Goal: Task Accomplishment & Management: Use online tool/utility

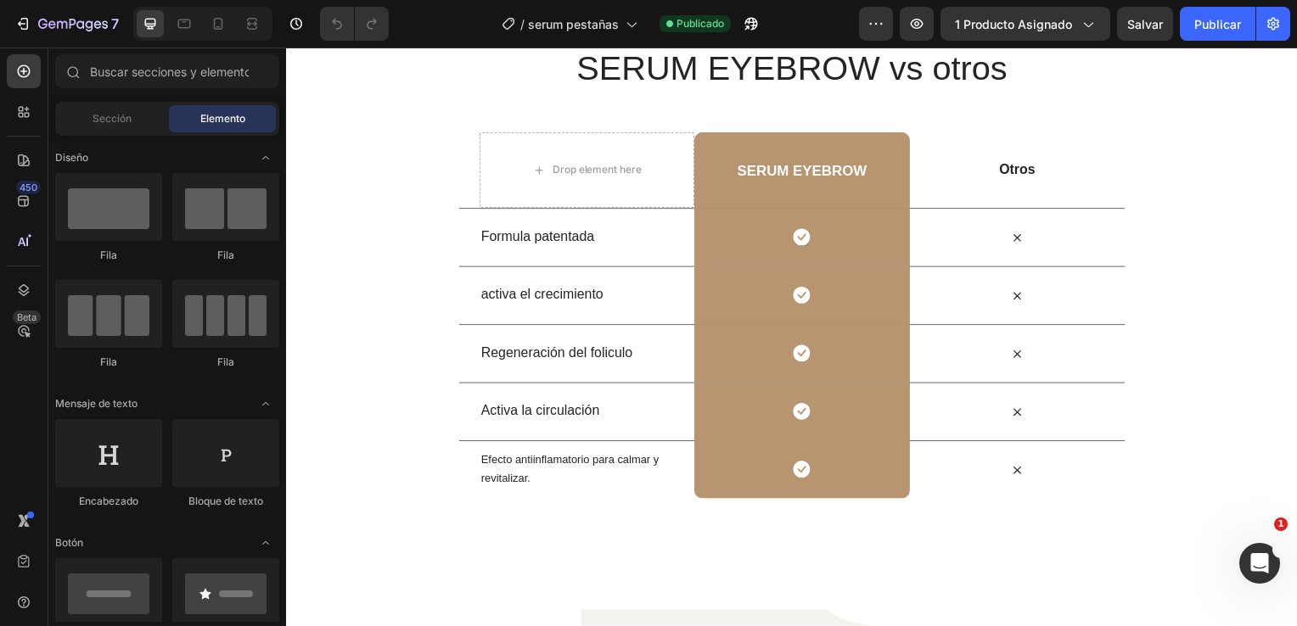
scroll to position [5382, 0]
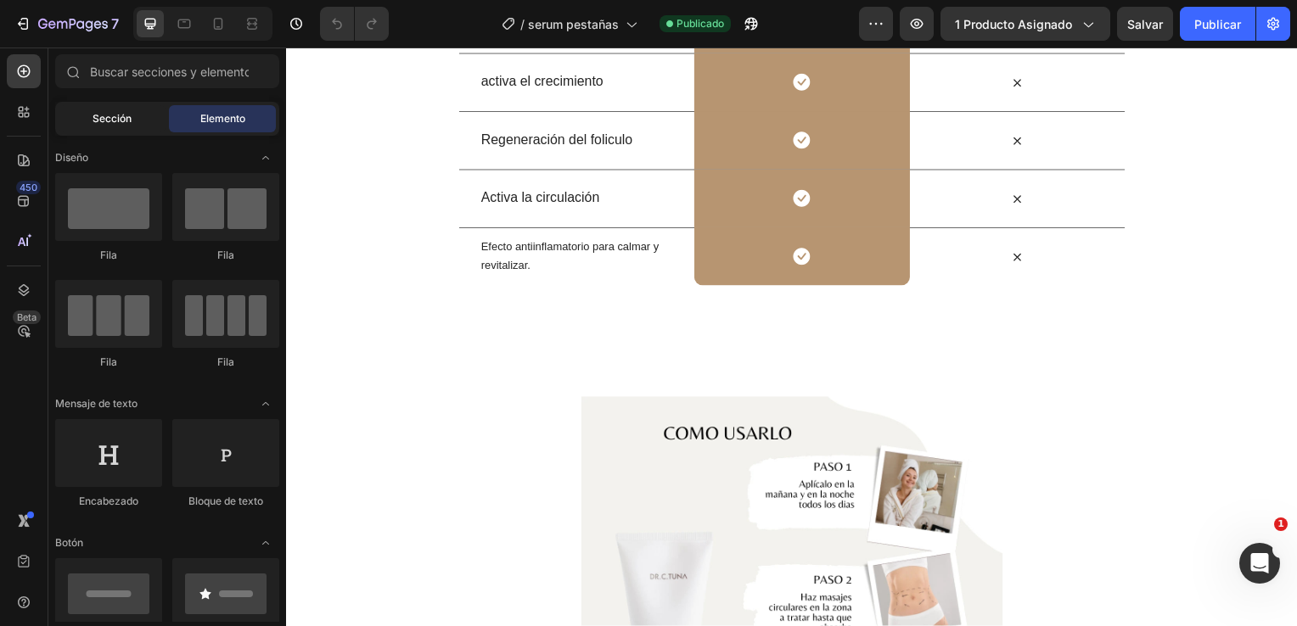
click at [103, 119] on span "Sección" at bounding box center [112, 118] width 39 height 15
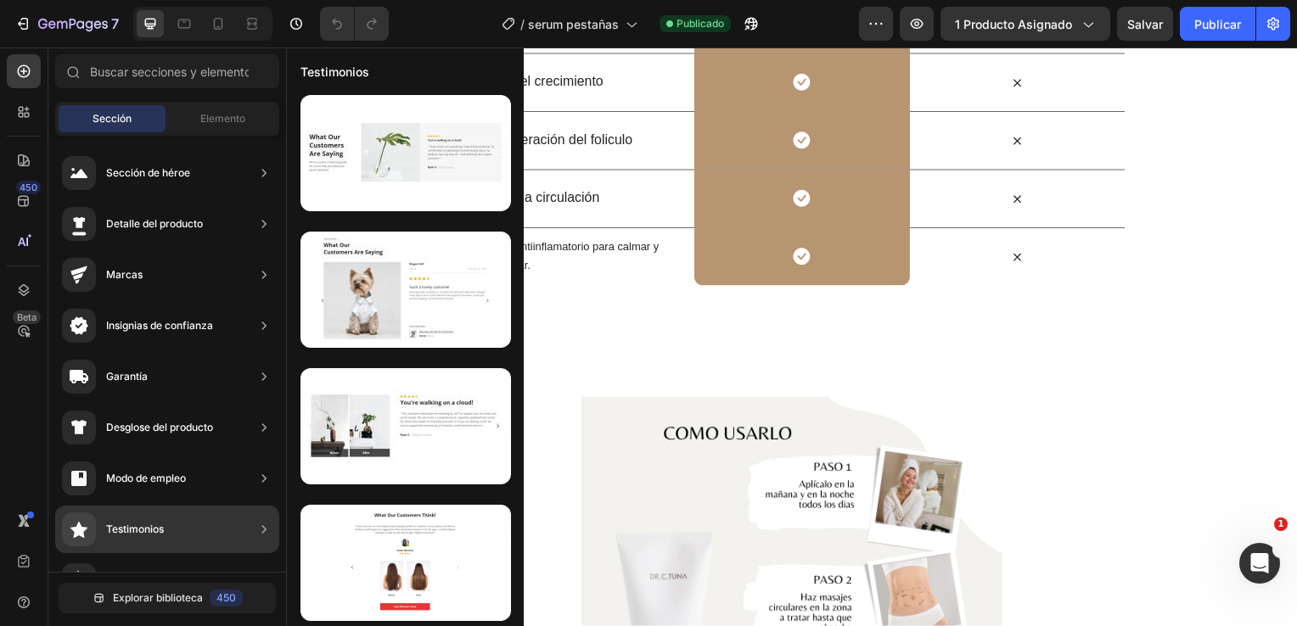
scroll to position [276, 0]
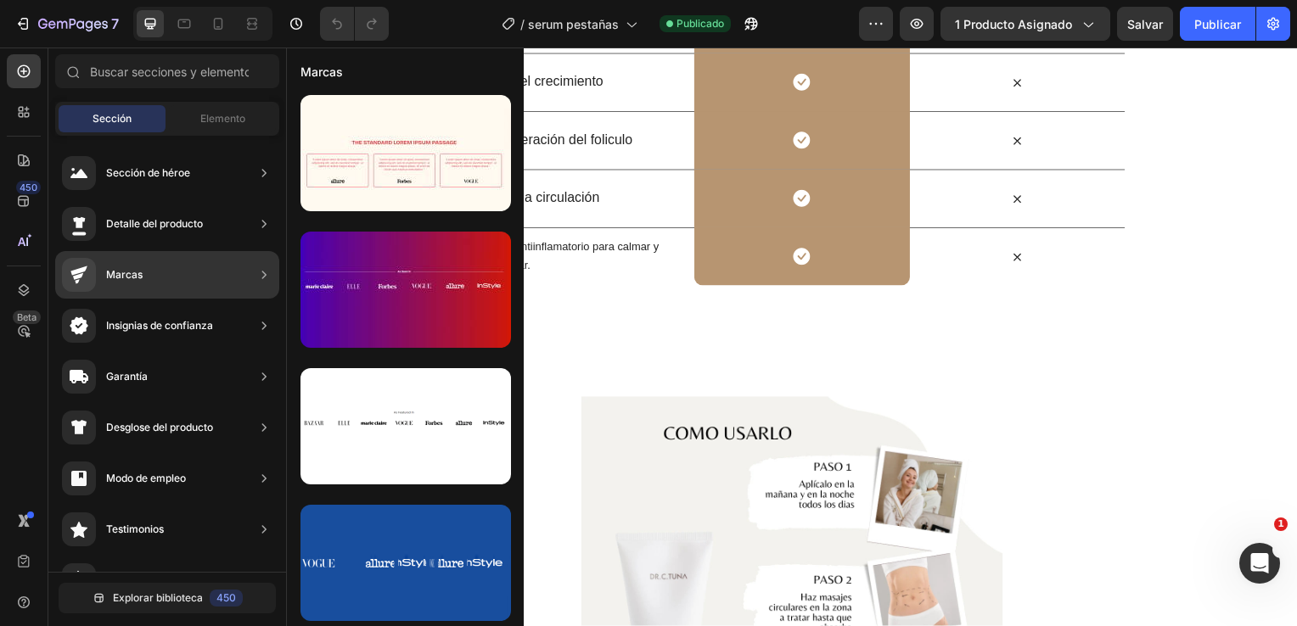
click at [234, 272] on div "Marcas" at bounding box center [167, 275] width 224 height 48
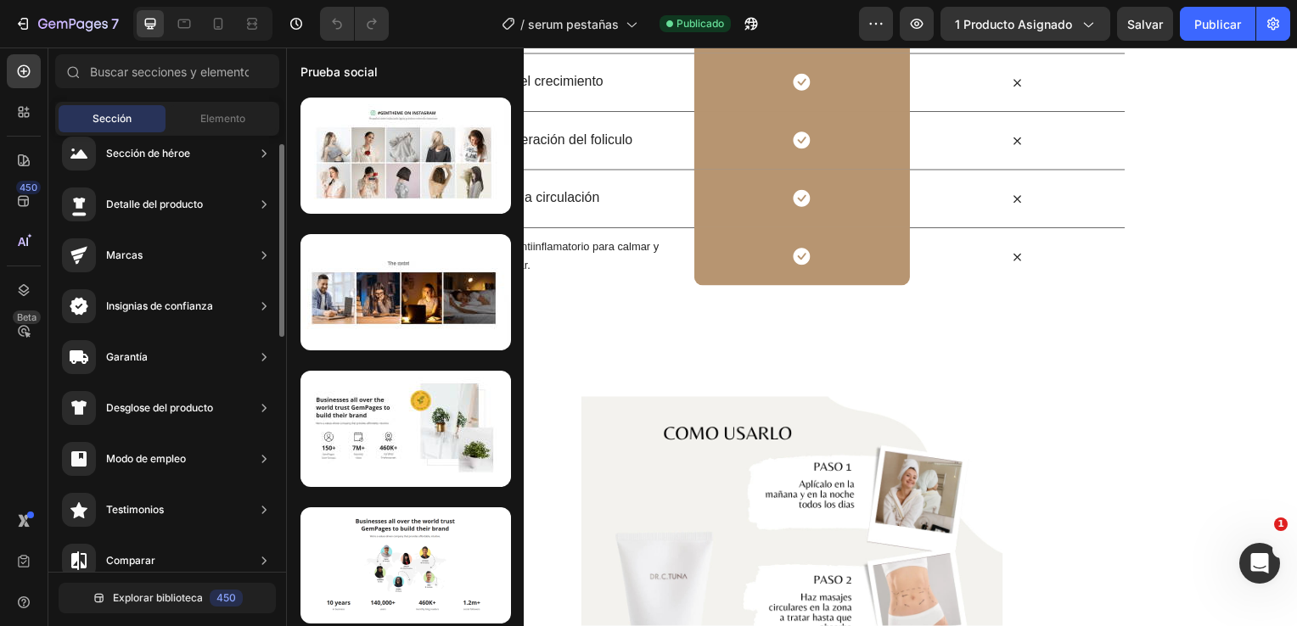
scroll to position [0, 0]
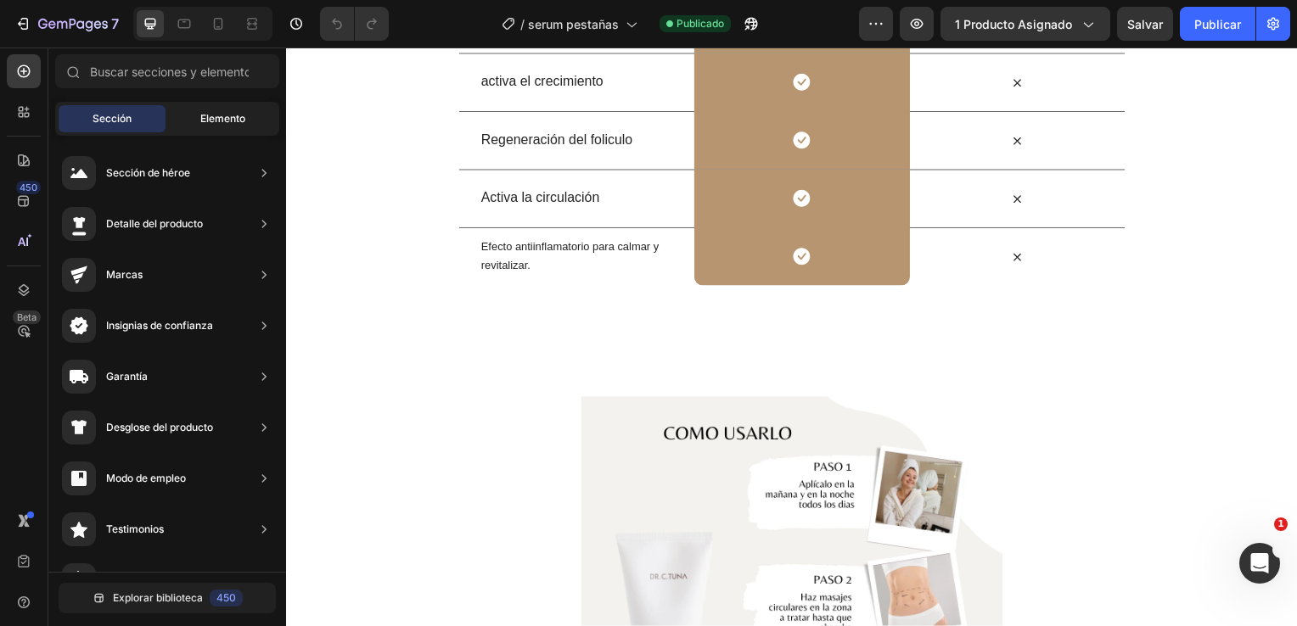
click at [229, 127] on div "Elemento" at bounding box center [222, 118] width 107 height 27
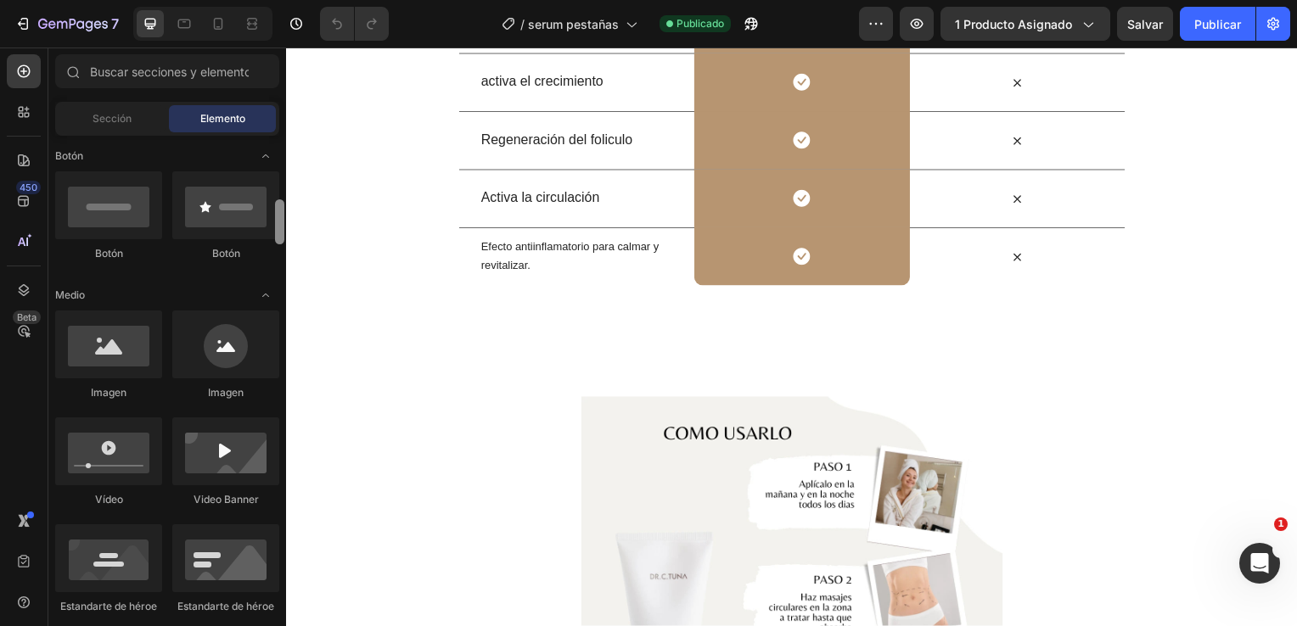
scroll to position [412, 0]
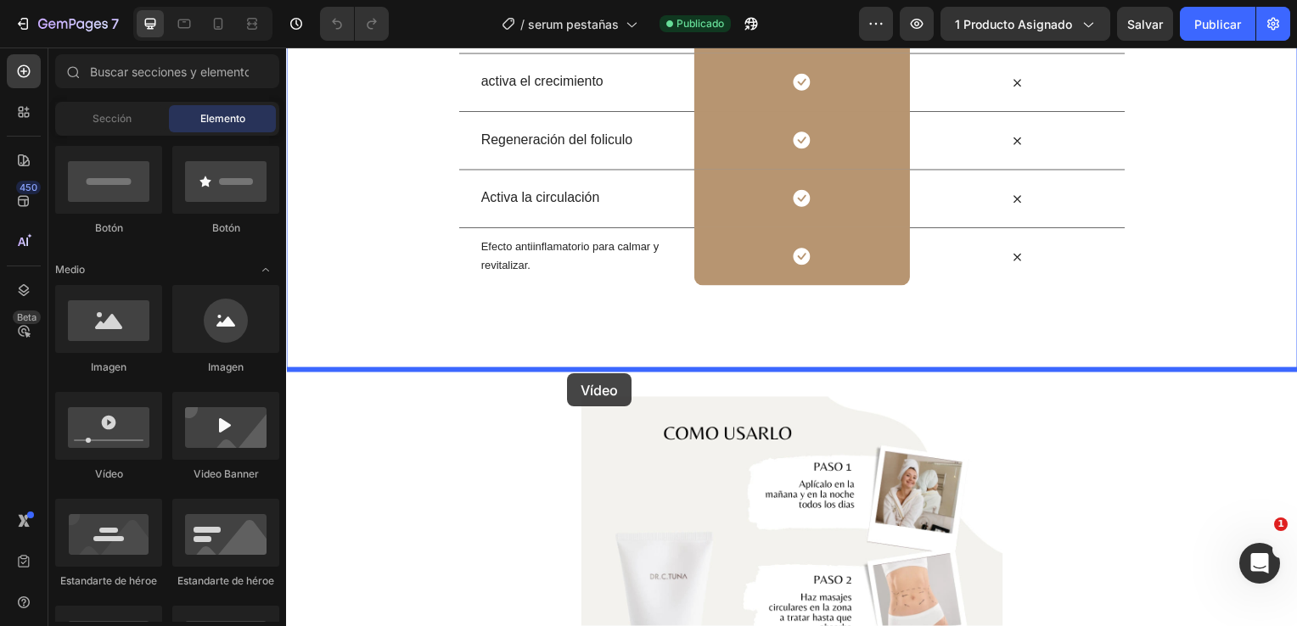
drag, startPoint x: 388, startPoint y: 491, endPoint x: 569, endPoint y: 376, distance: 214.5
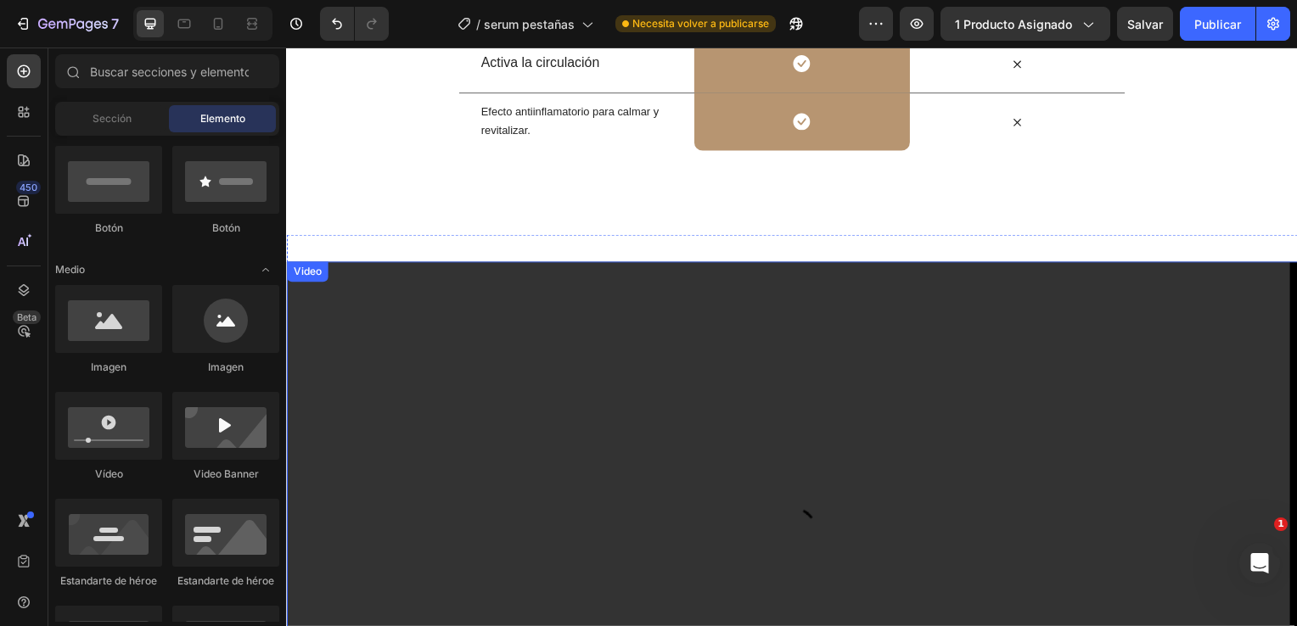
scroll to position [5484, 0]
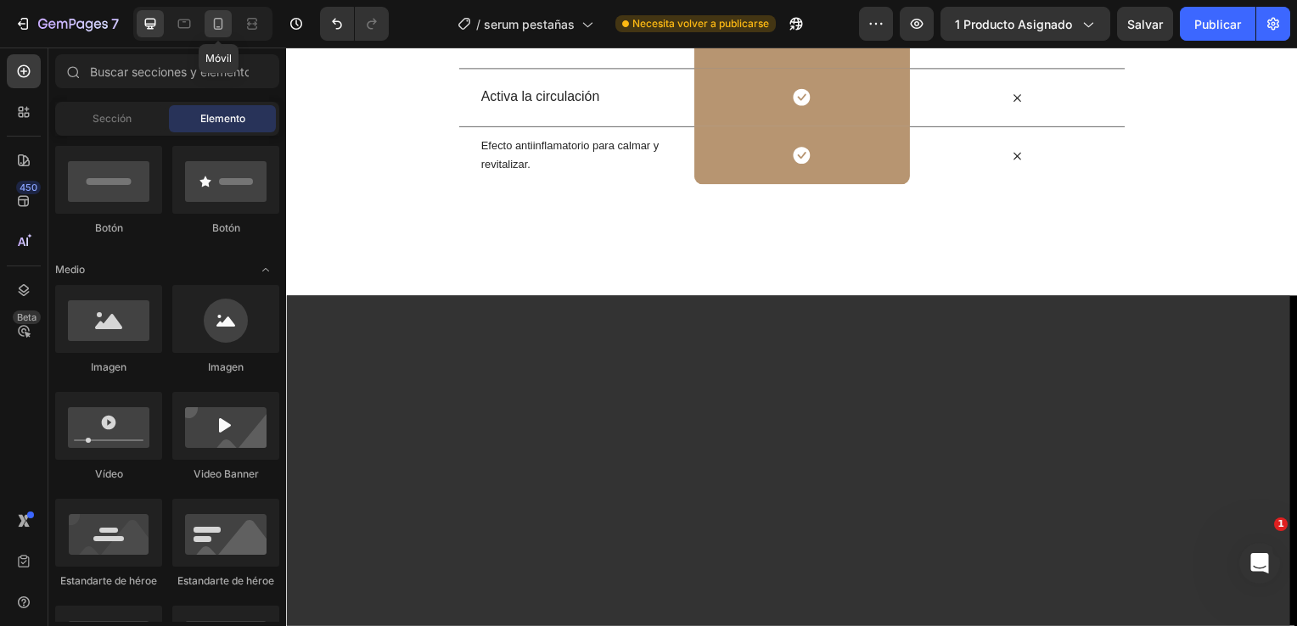
click at [217, 19] on icon at bounding box center [218, 23] width 17 height 17
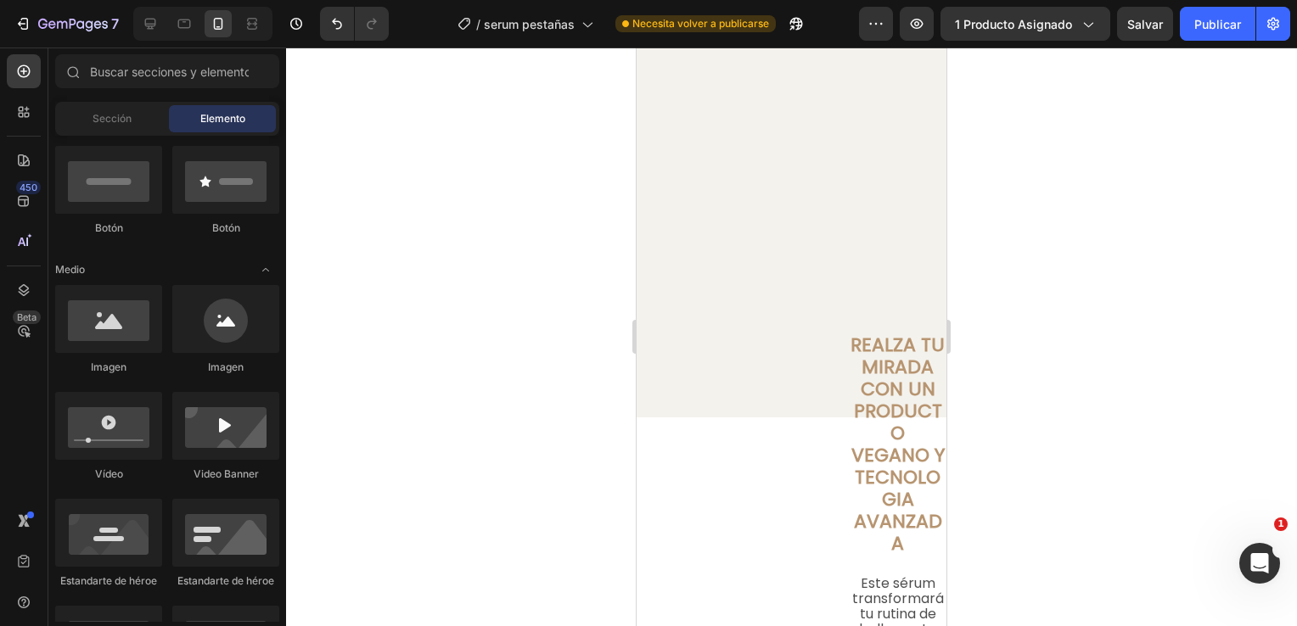
scroll to position [1764, 0]
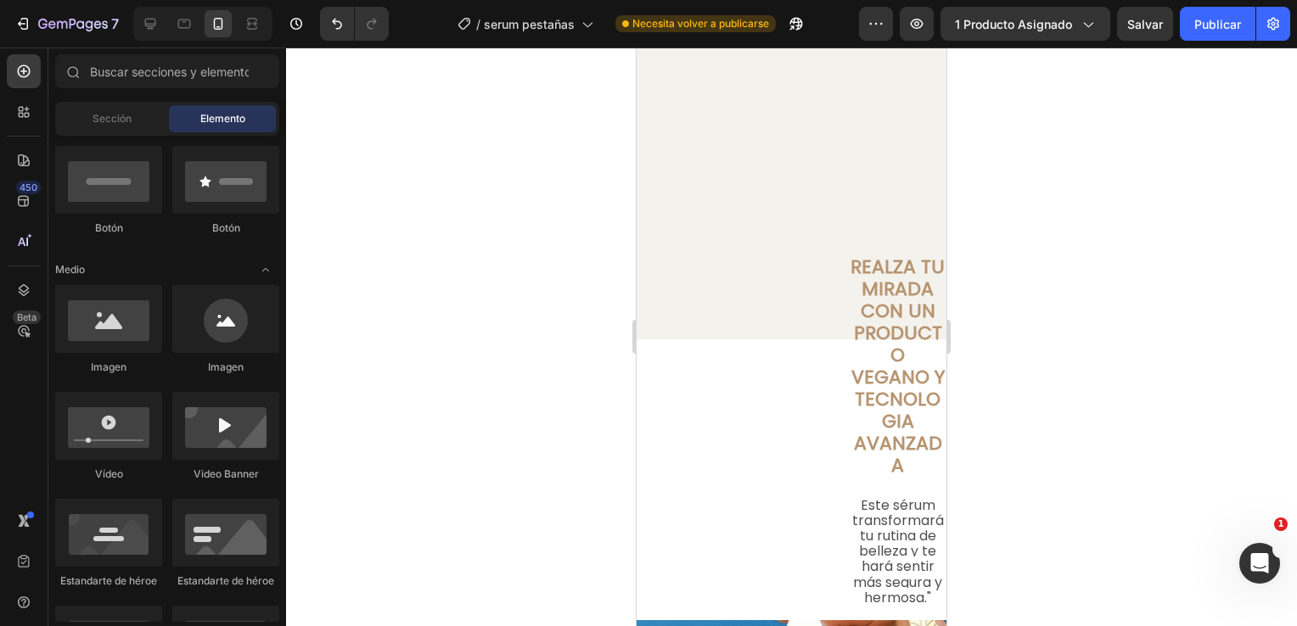
drag, startPoint x: 936, startPoint y: 96, endPoint x: 1585, endPoint y: 271, distance: 671.6
click at [883, 287] on strong "REALZA TU MIRADA CON UN PRODUCTO VEGANO Y TECNOLOGIA AVANZADA" at bounding box center [897, 366] width 94 height 225
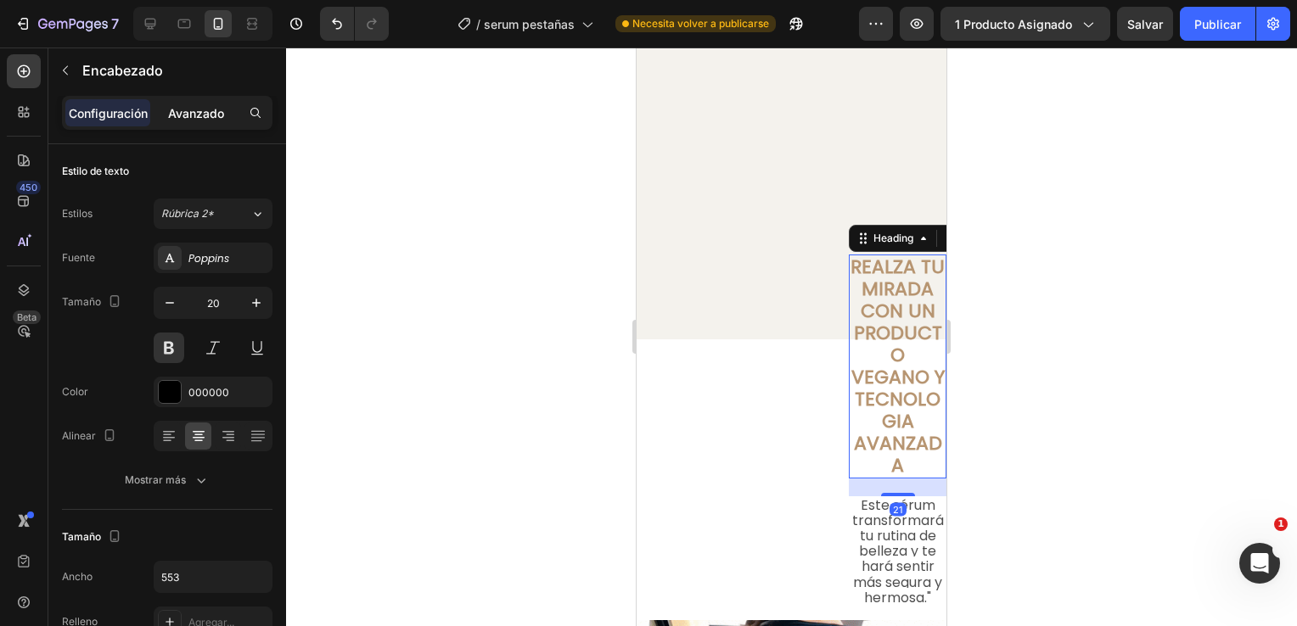
click at [200, 106] on p "Avanzado" at bounding box center [196, 113] width 56 height 18
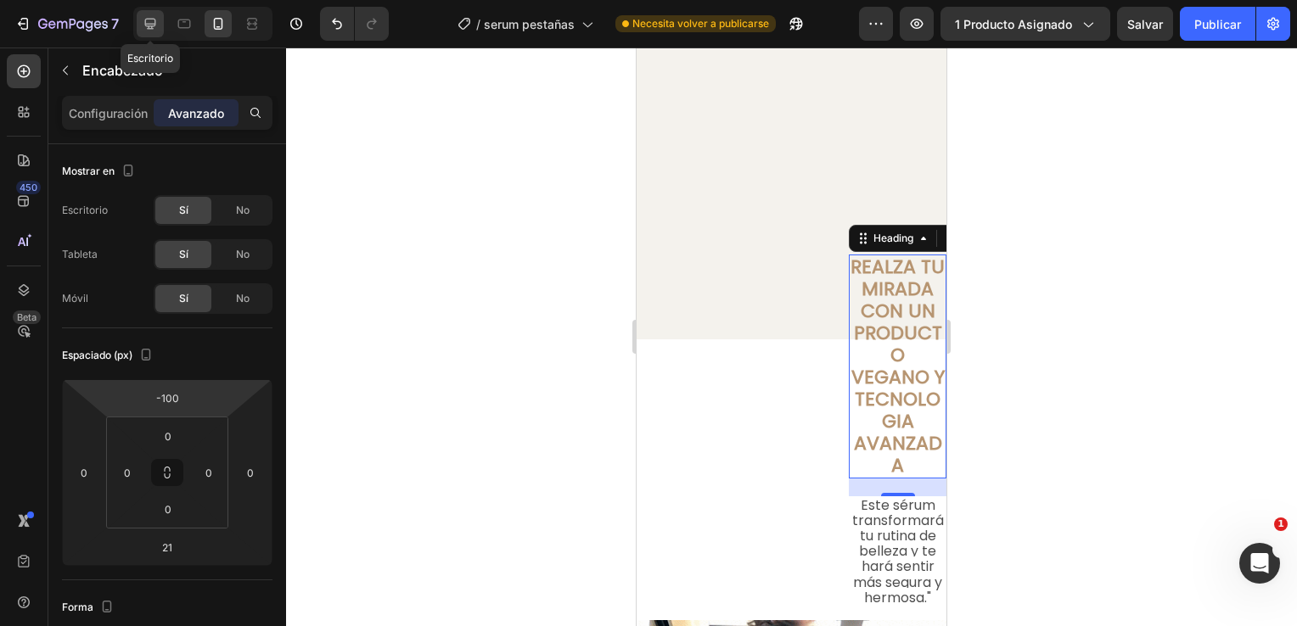
click at [149, 29] on icon at bounding box center [150, 24] width 11 height 11
type input "250"
type input "24"
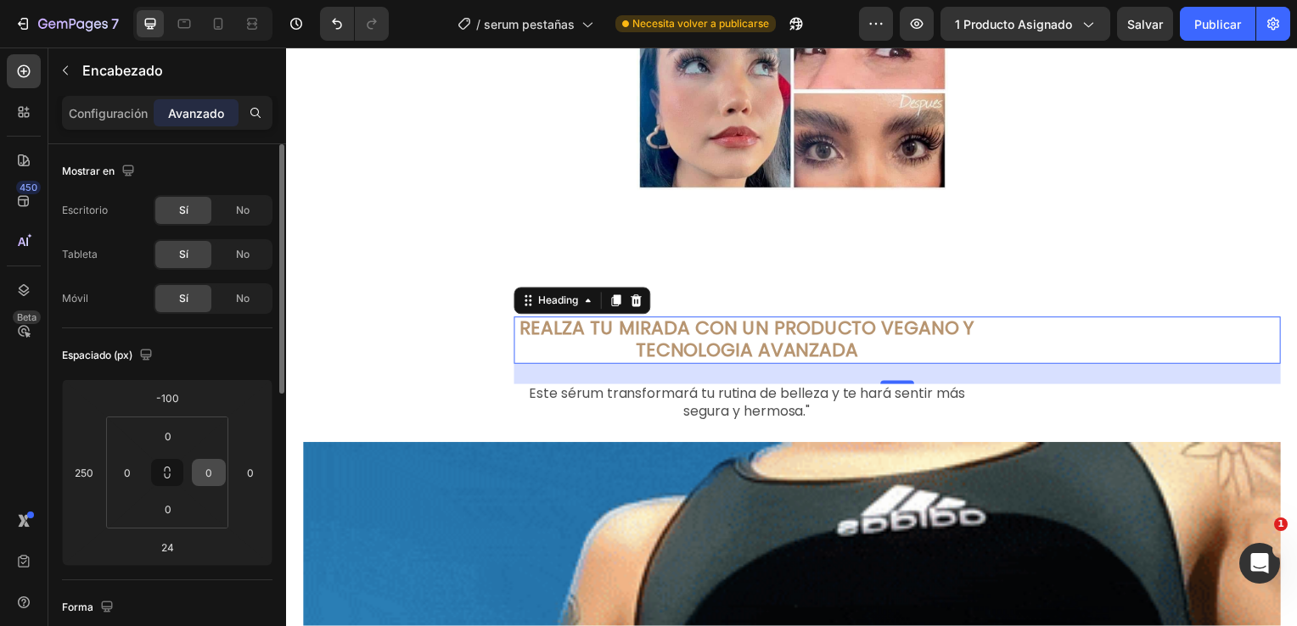
scroll to position [1993, 0]
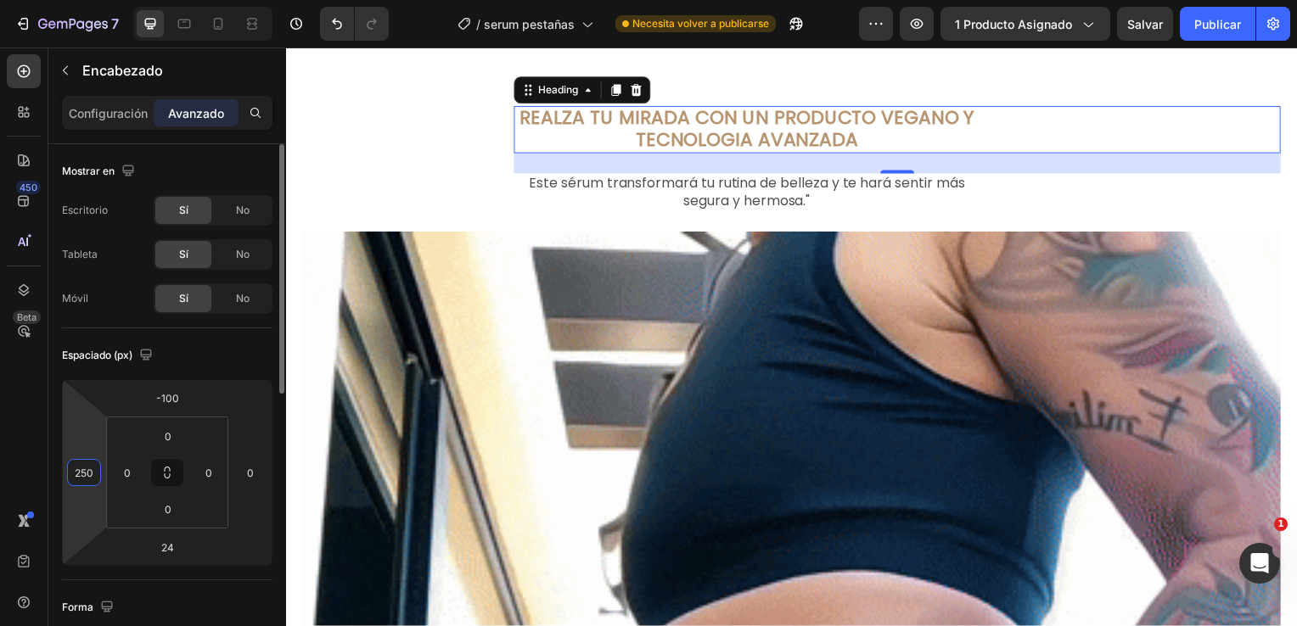
click at [88, 468] on input "250" at bounding box center [83, 472] width 25 height 25
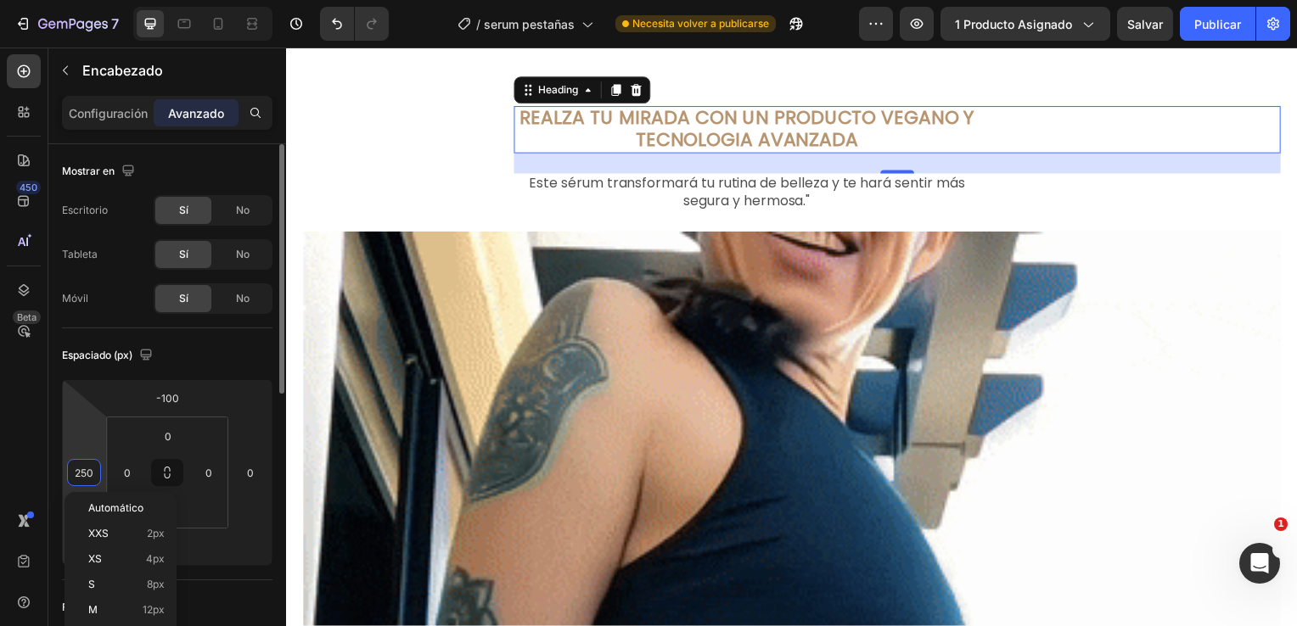
type input "0"
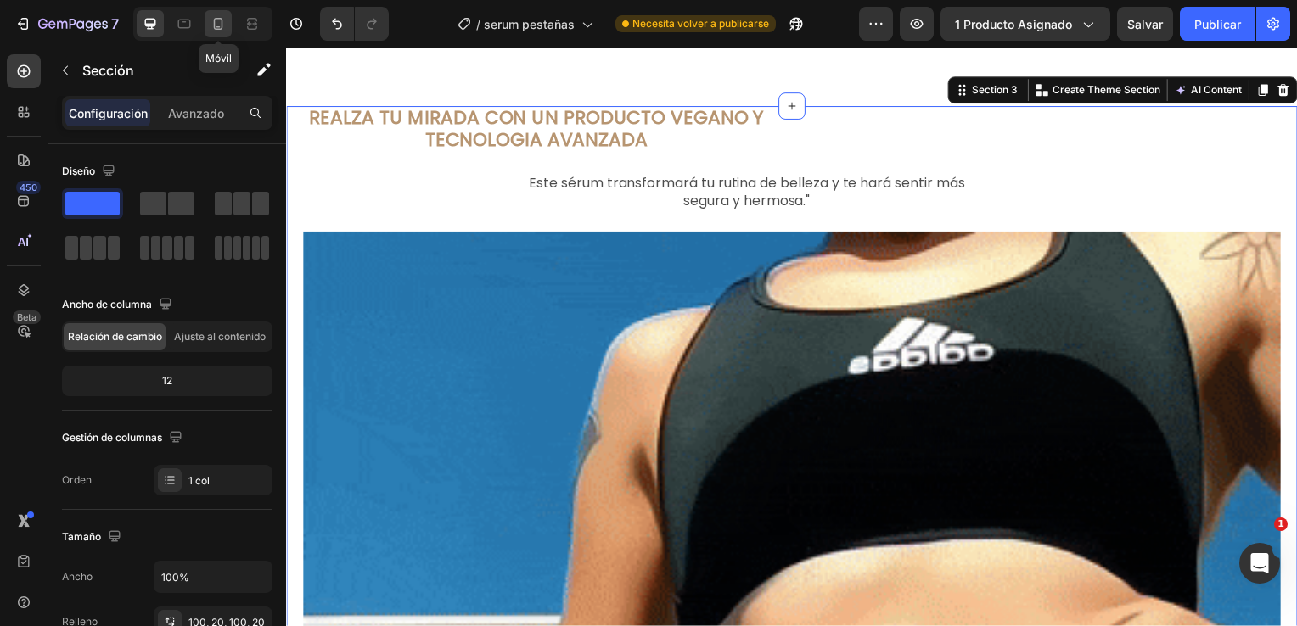
click at [219, 25] on icon at bounding box center [218, 23] width 17 height 17
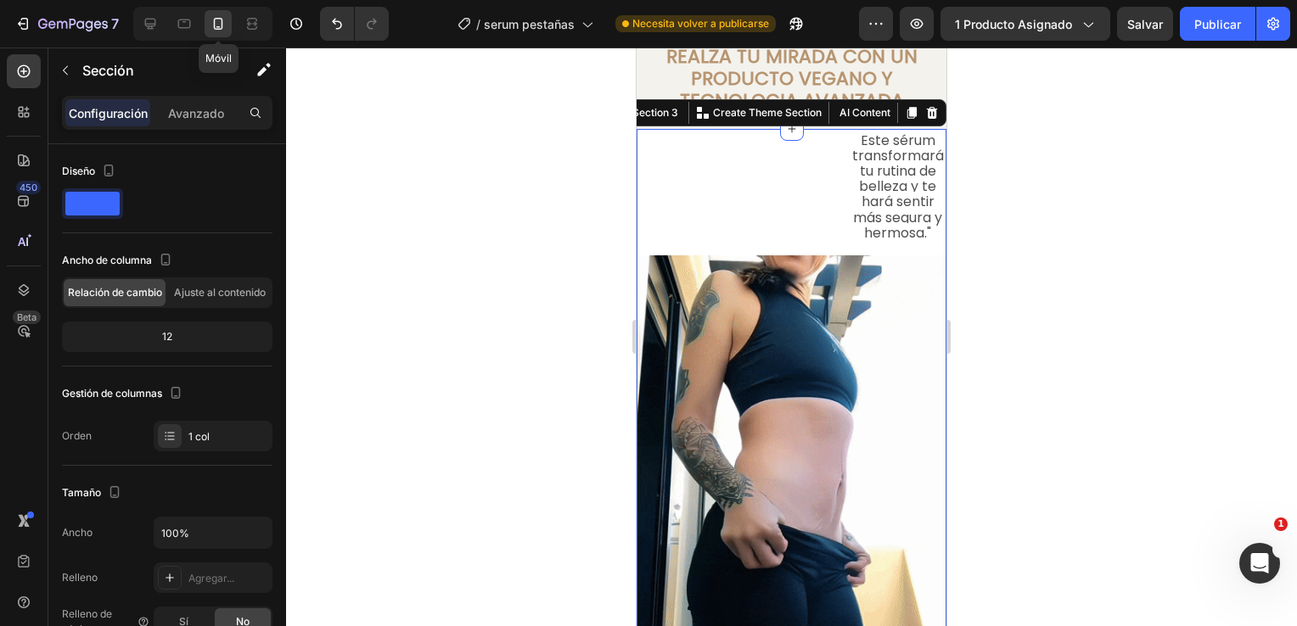
scroll to position [1994, 0]
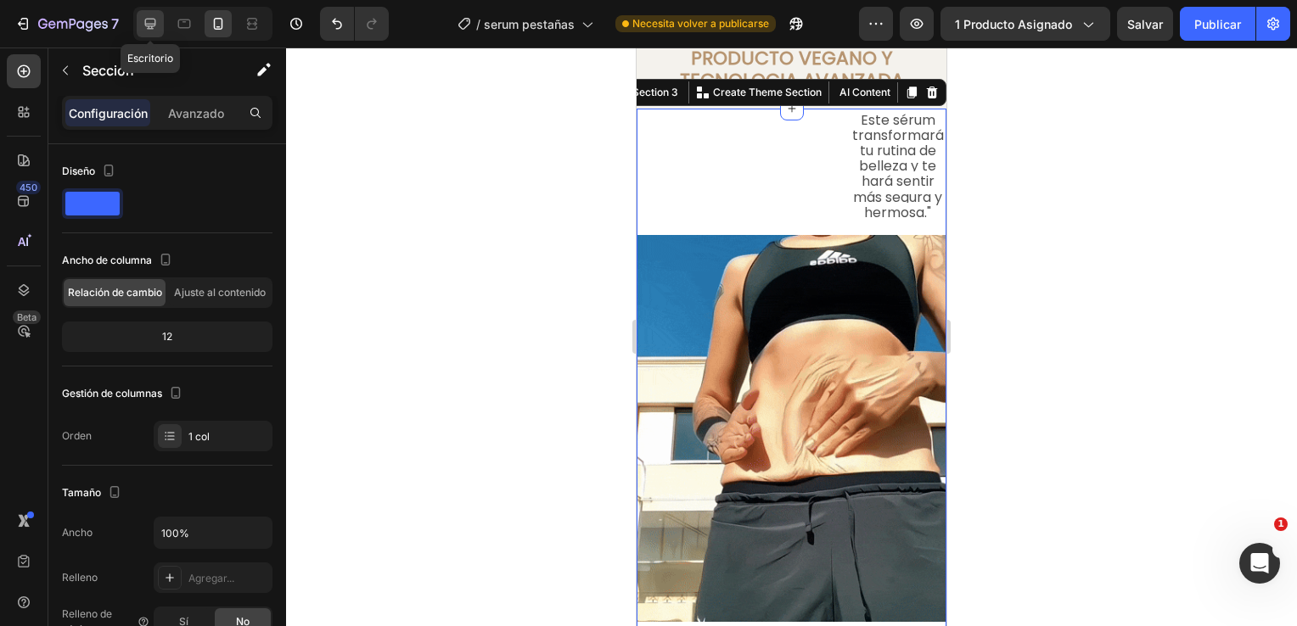
click at [142, 31] on icon at bounding box center [150, 23] width 17 height 17
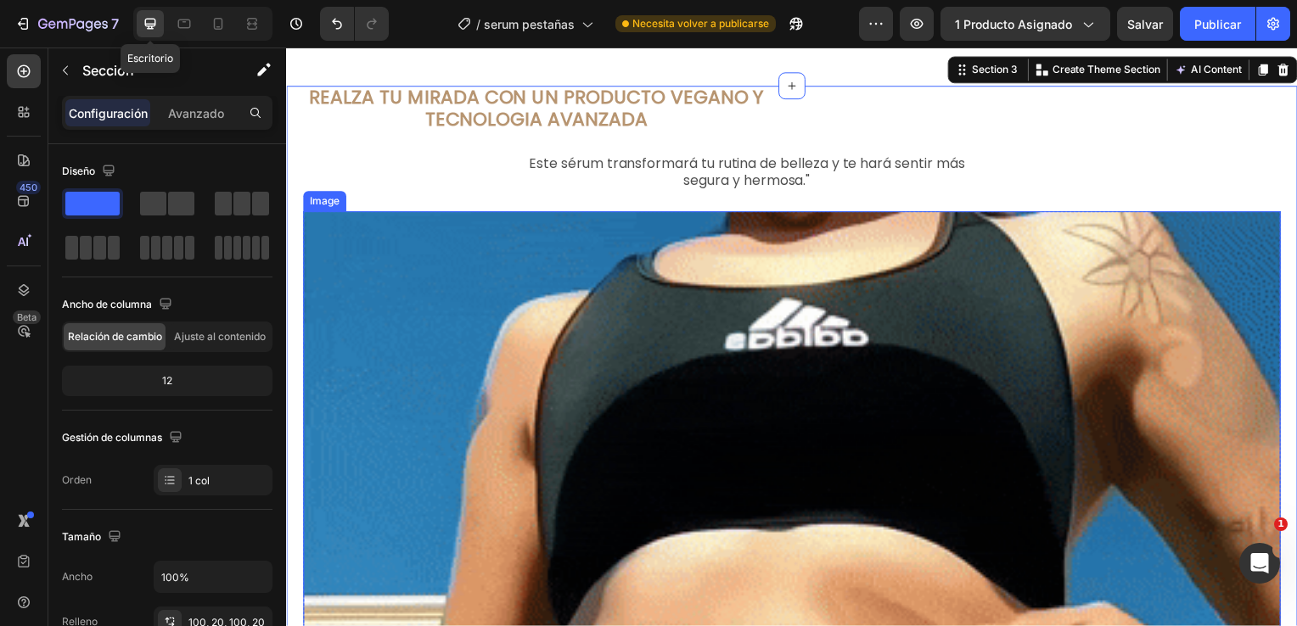
scroll to position [1993, 0]
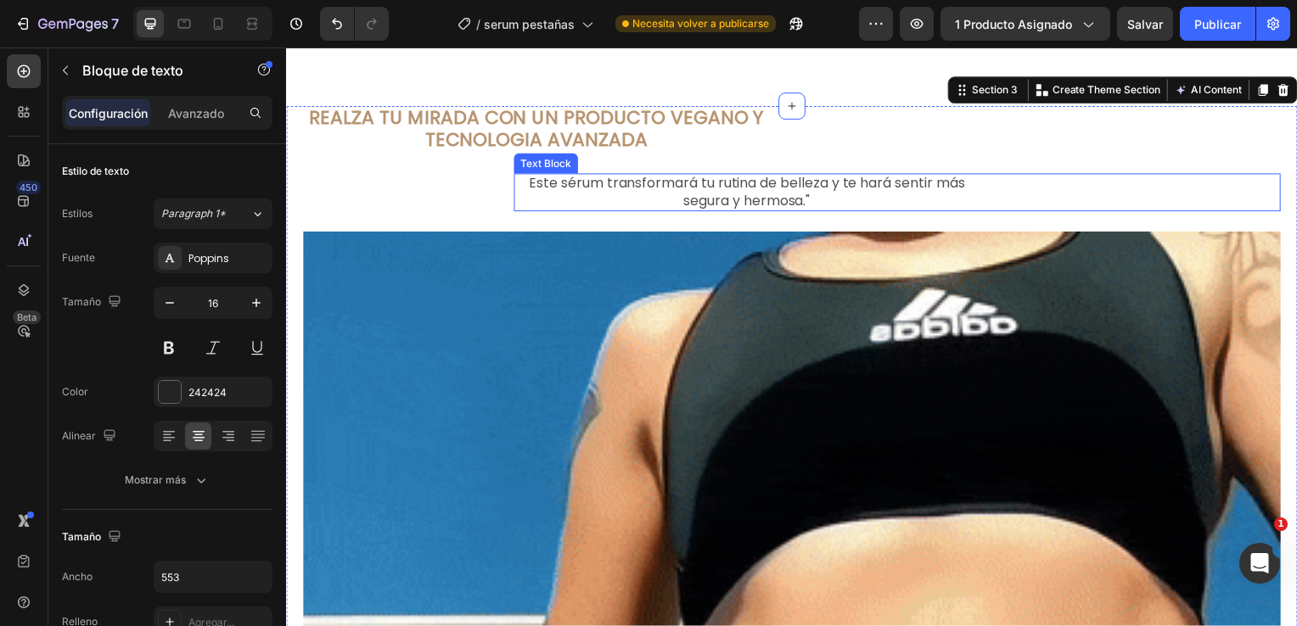
click at [692, 190] on span "Este sérum transformará tu rutina de belleza y te hará sentir más segura y herm…" at bounding box center [749, 193] width 439 height 37
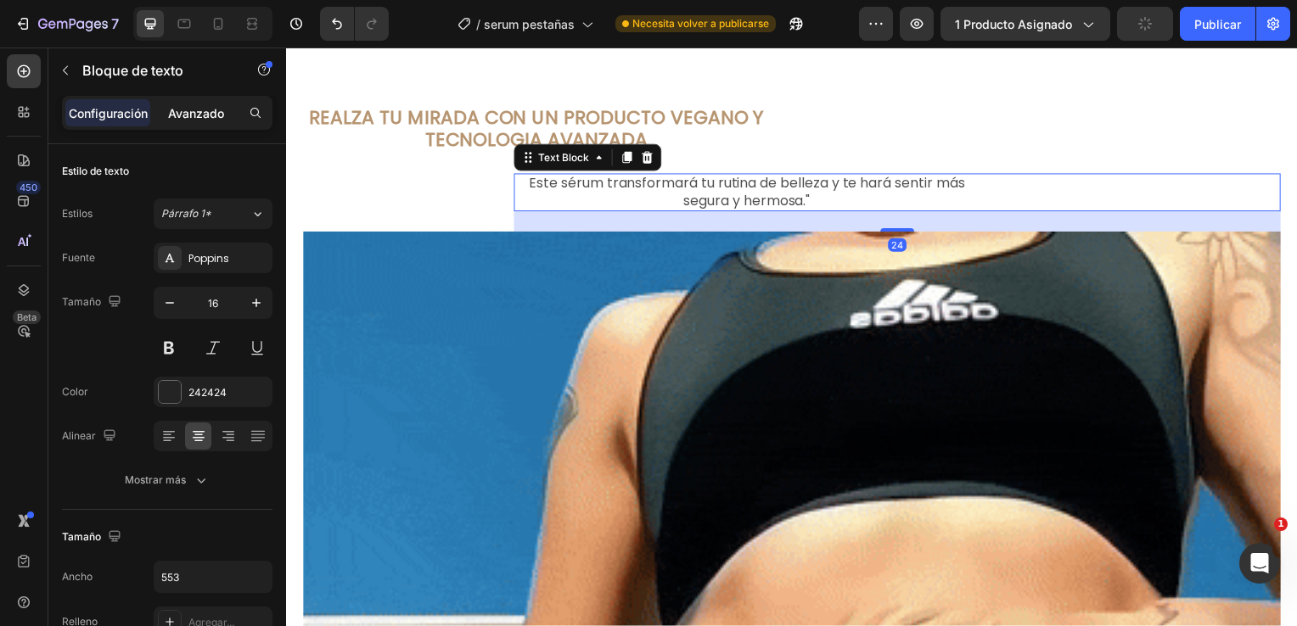
click at [204, 122] on div "Avanzado" at bounding box center [196, 112] width 85 height 27
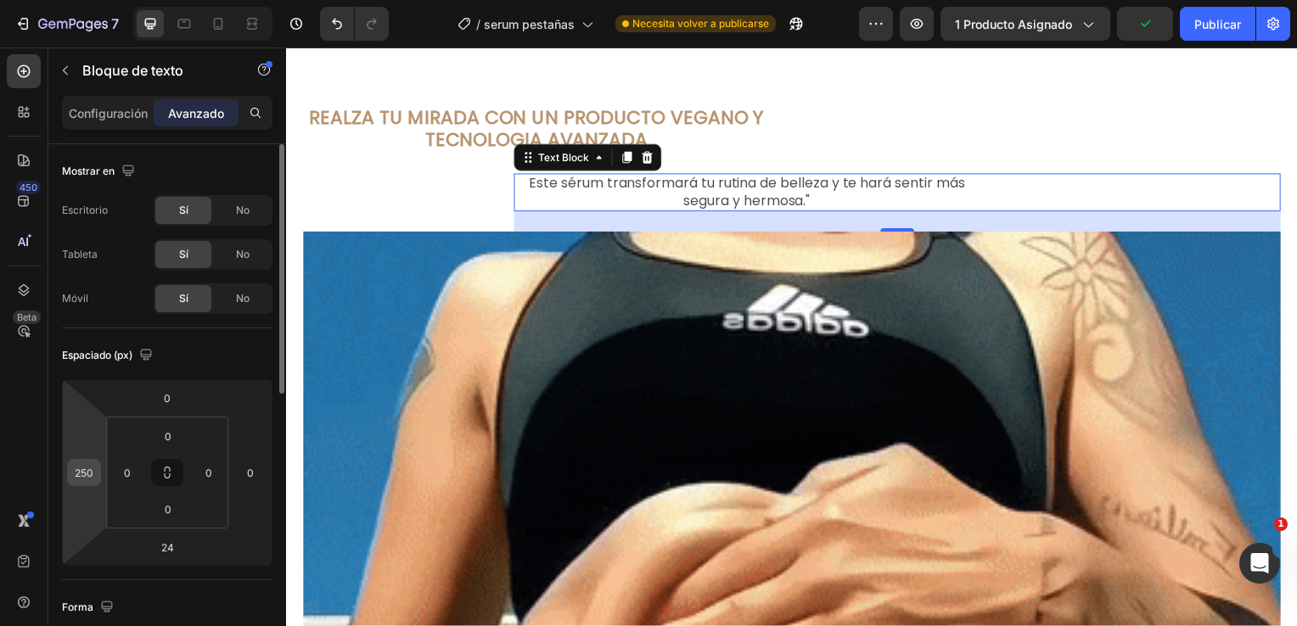
click at [97, 466] on div "250" at bounding box center [84, 472] width 34 height 27
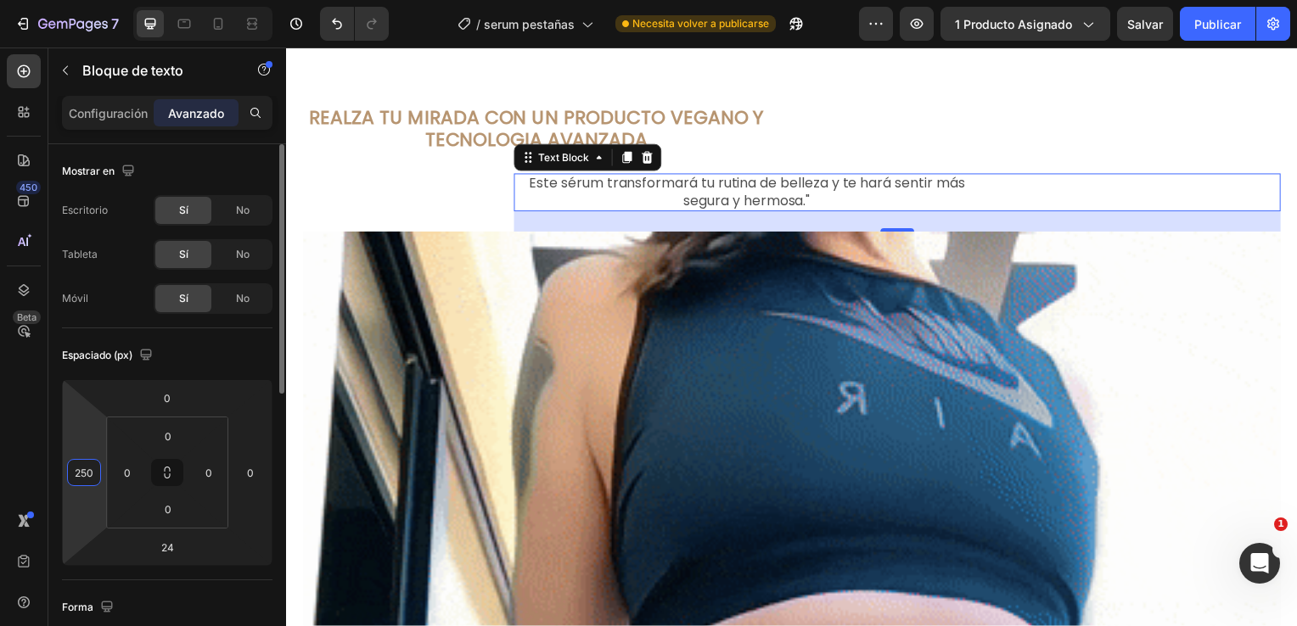
click at [85, 465] on input "250" at bounding box center [83, 472] width 25 height 25
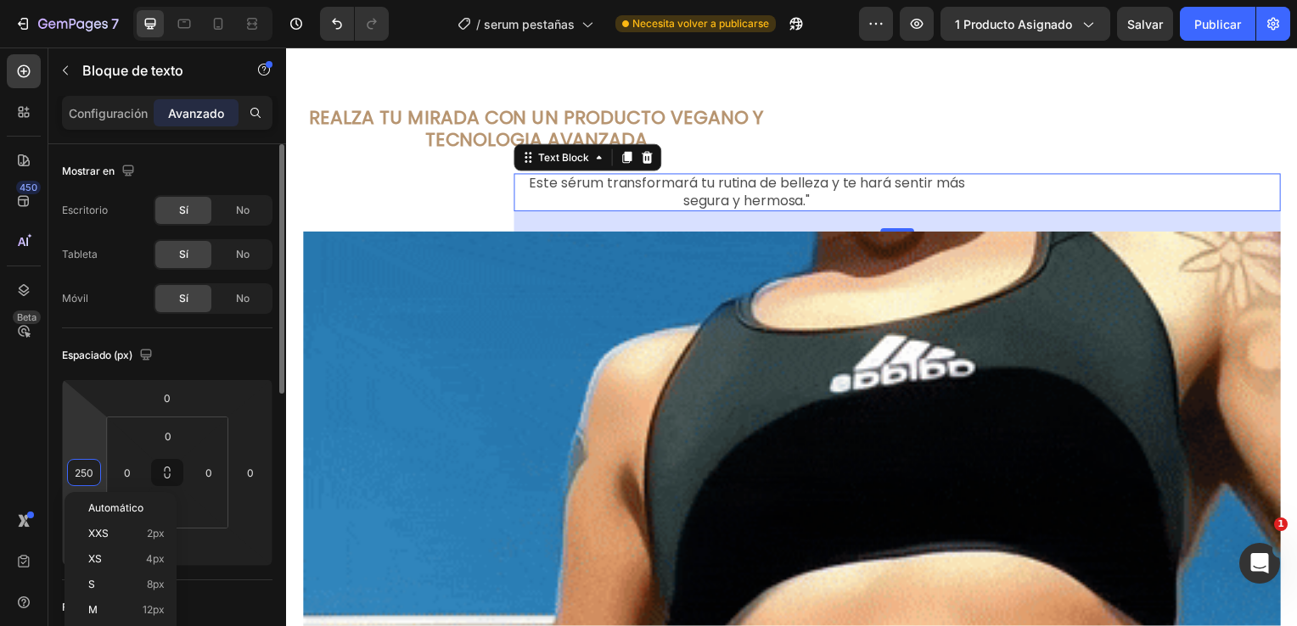
type input "0"
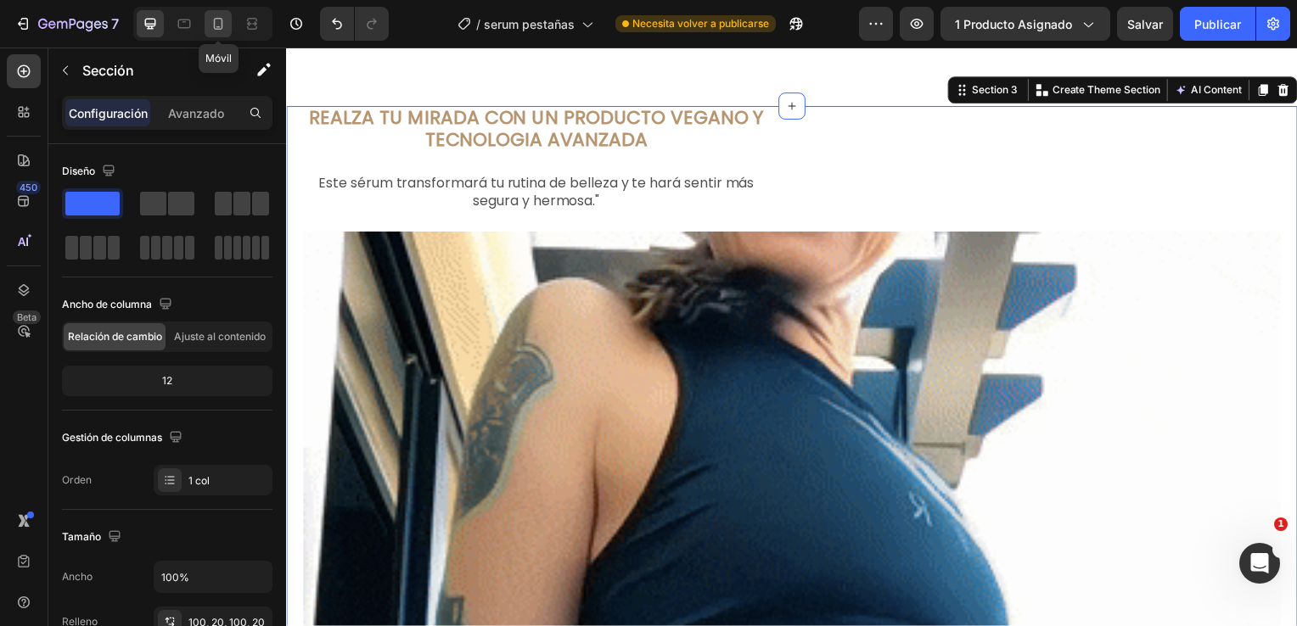
click at [224, 28] on icon at bounding box center [218, 23] width 17 height 17
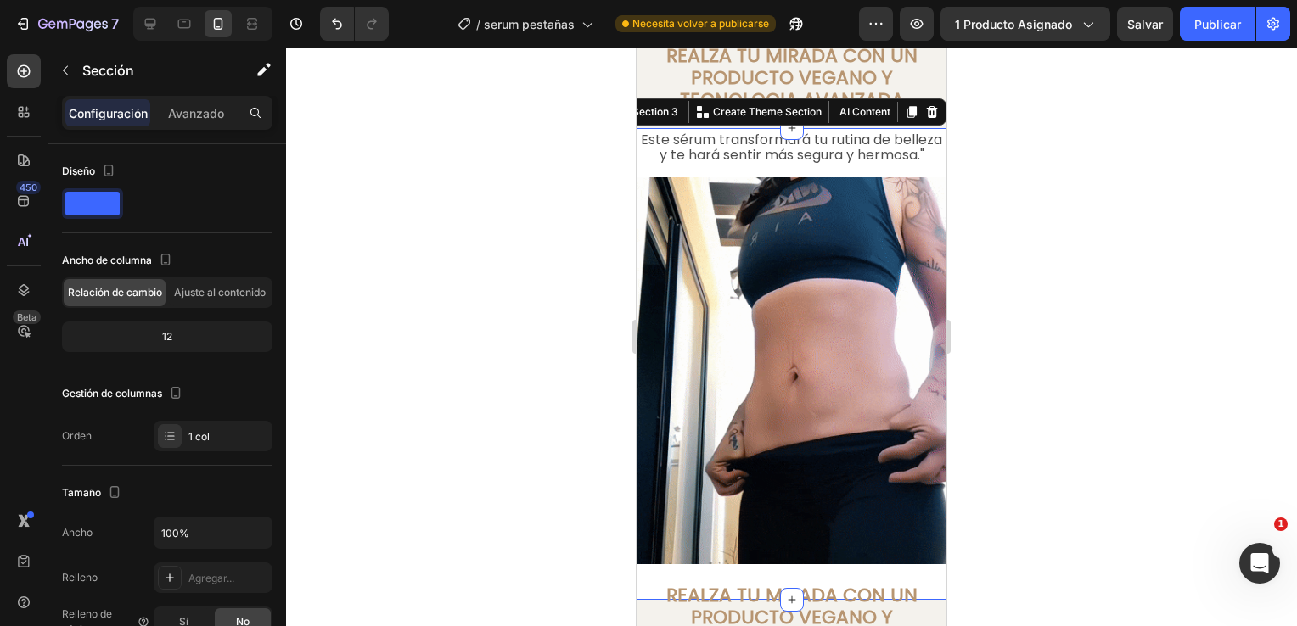
scroll to position [2163, 0]
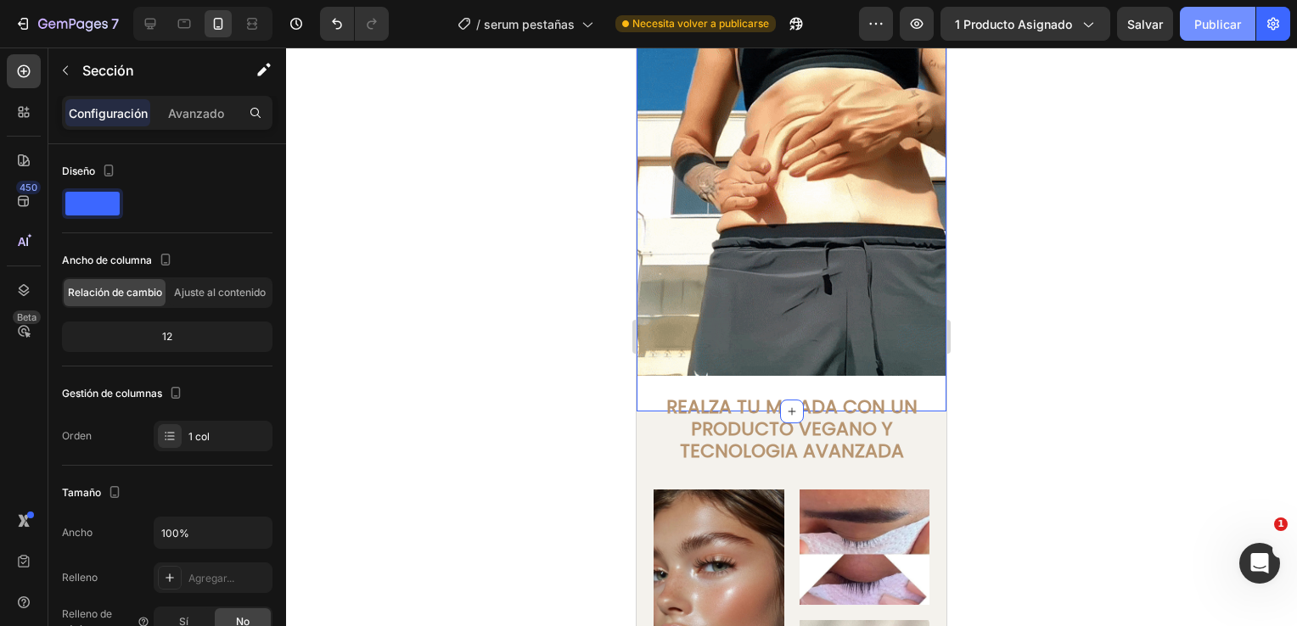
click at [1205, 21] on font "Publicar" at bounding box center [1217, 24] width 47 height 18
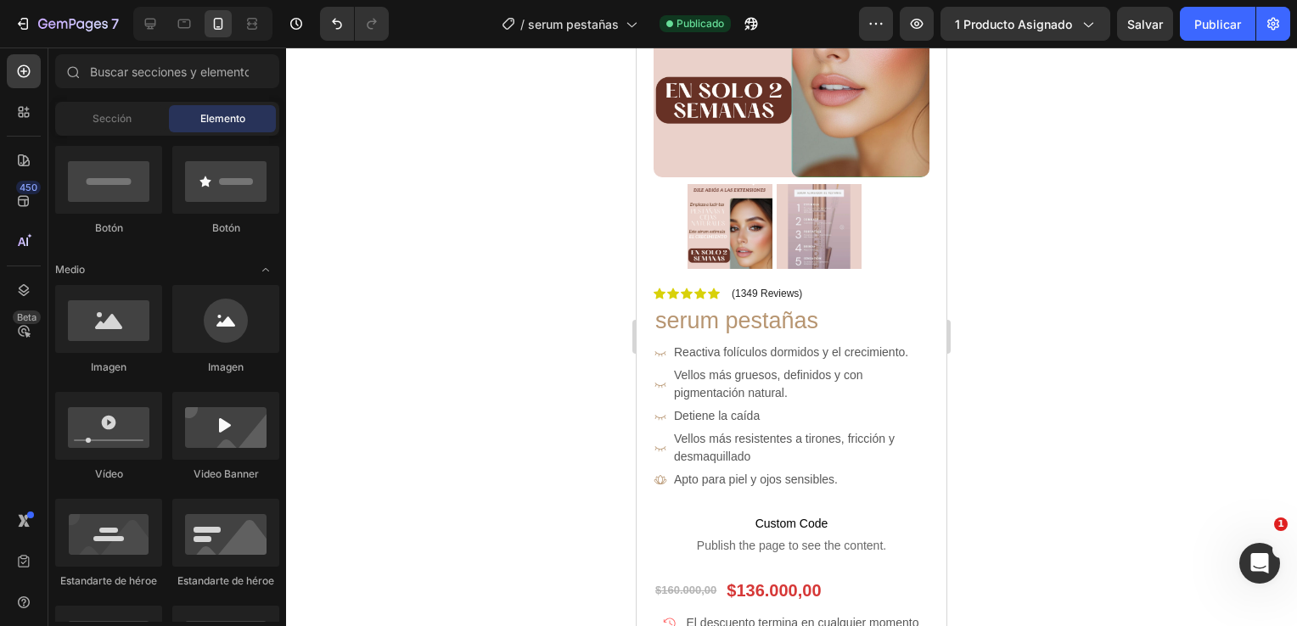
scroll to position [0, 0]
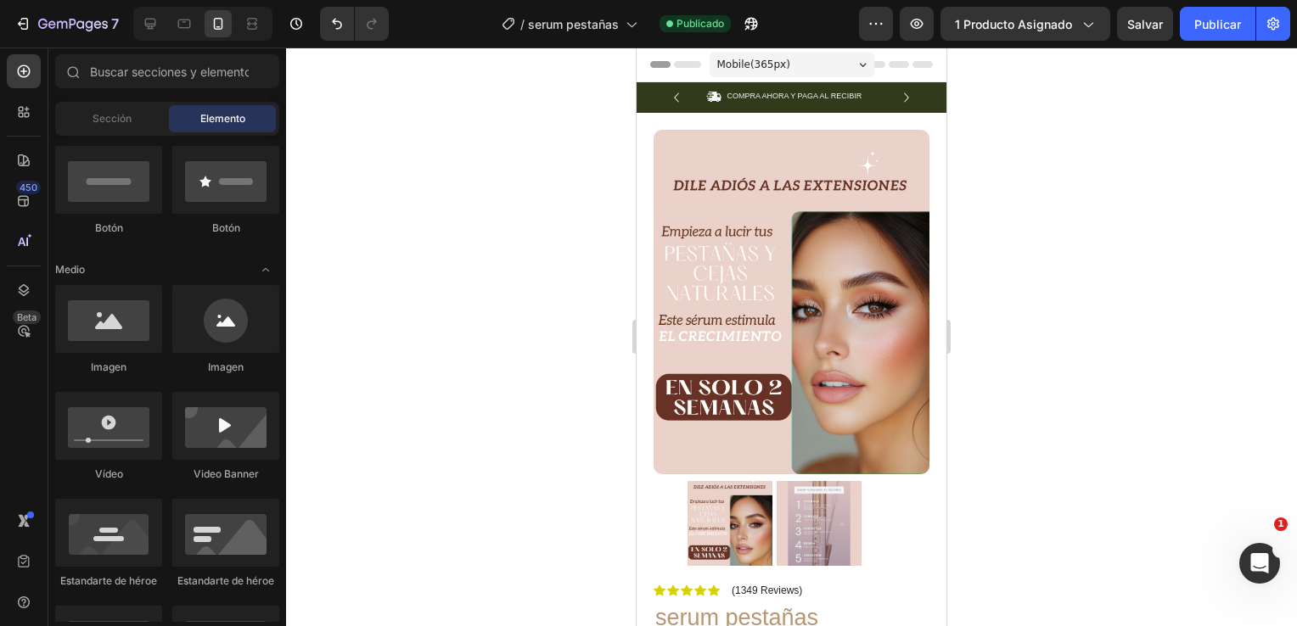
drag, startPoint x: 940, startPoint y: 244, endPoint x: 1584, endPoint y: 130, distance: 653.4
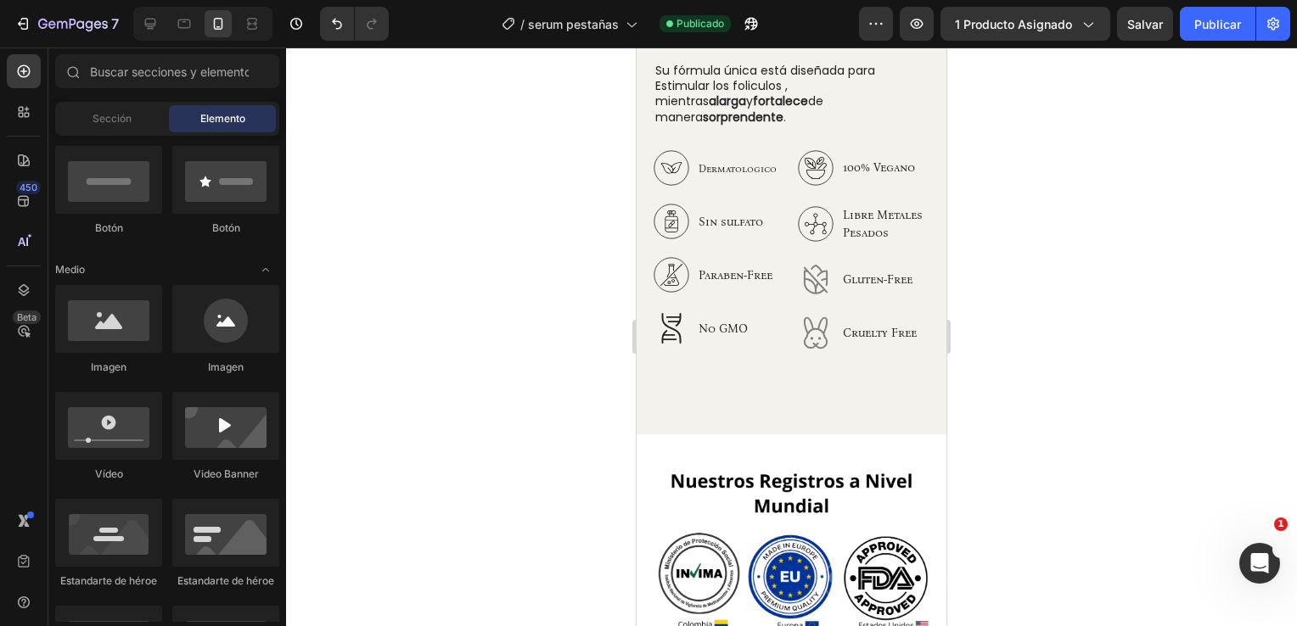
scroll to position [3067, 0]
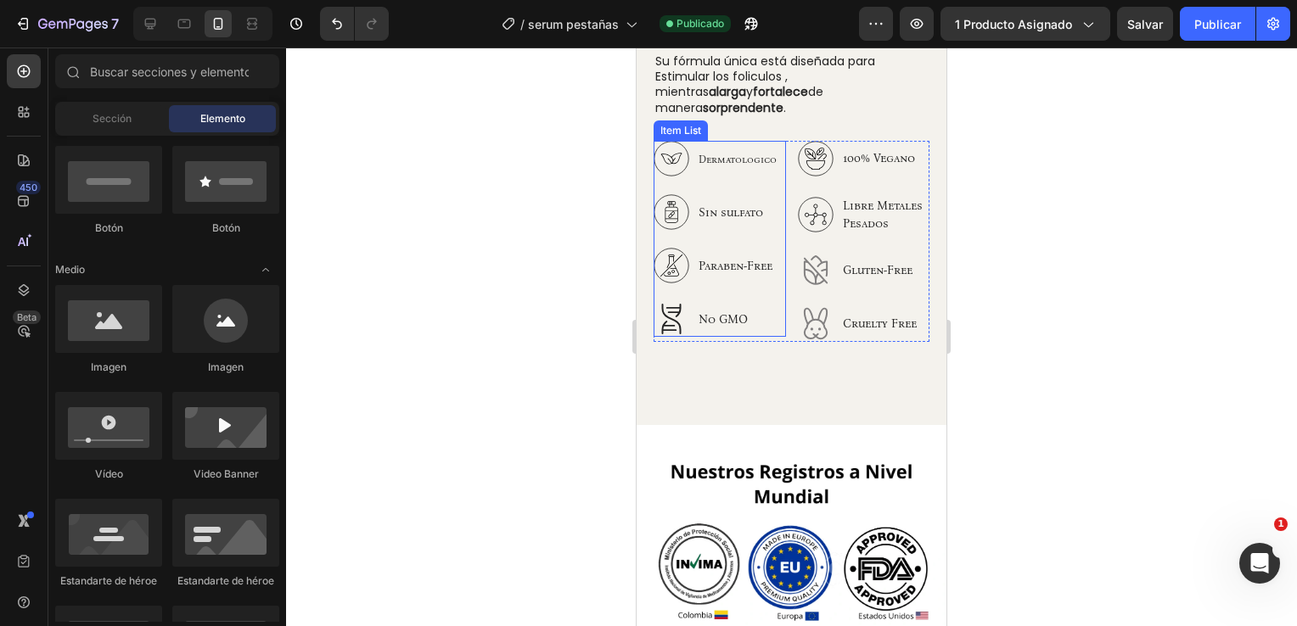
click at [730, 301] on div "No GMO" at bounding box center [717, 319] width 126 height 36
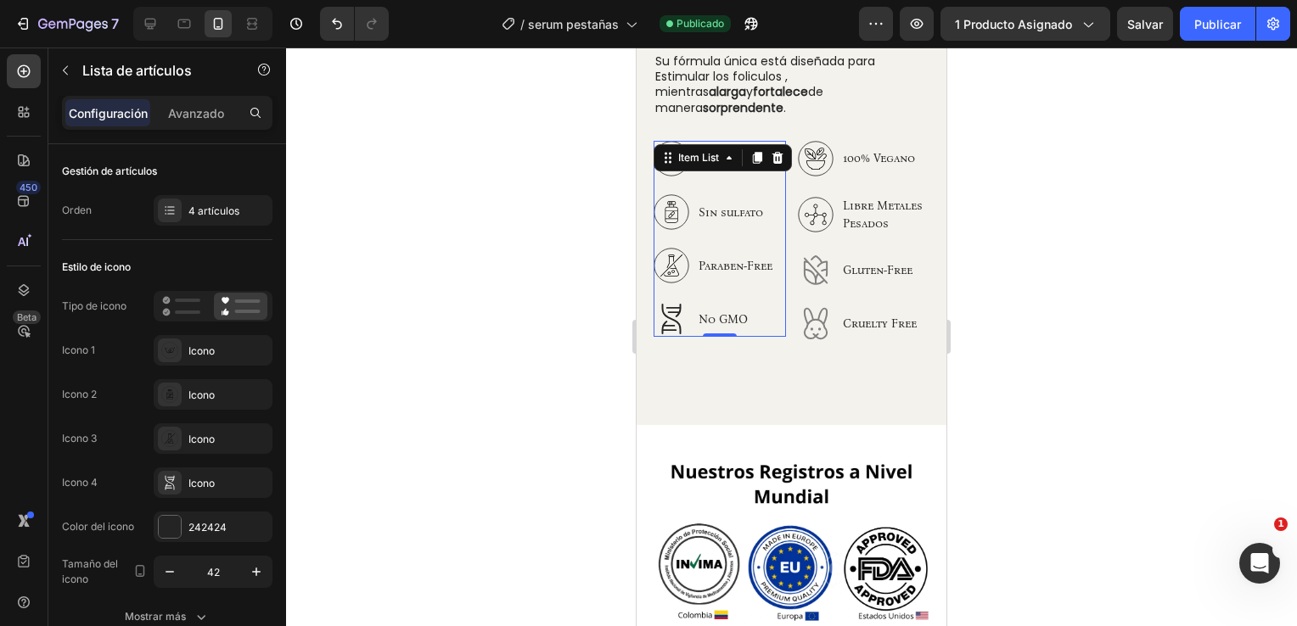
click at [720, 310] on p "No GMO" at bounding box center [737, 320] width 78 height 20
click at [194, 485] on div "Icono" at bounding box center [228, 483] width 80 height 15
click at [171, 521] on div at bounding box center [170, 527] width 22 height 22
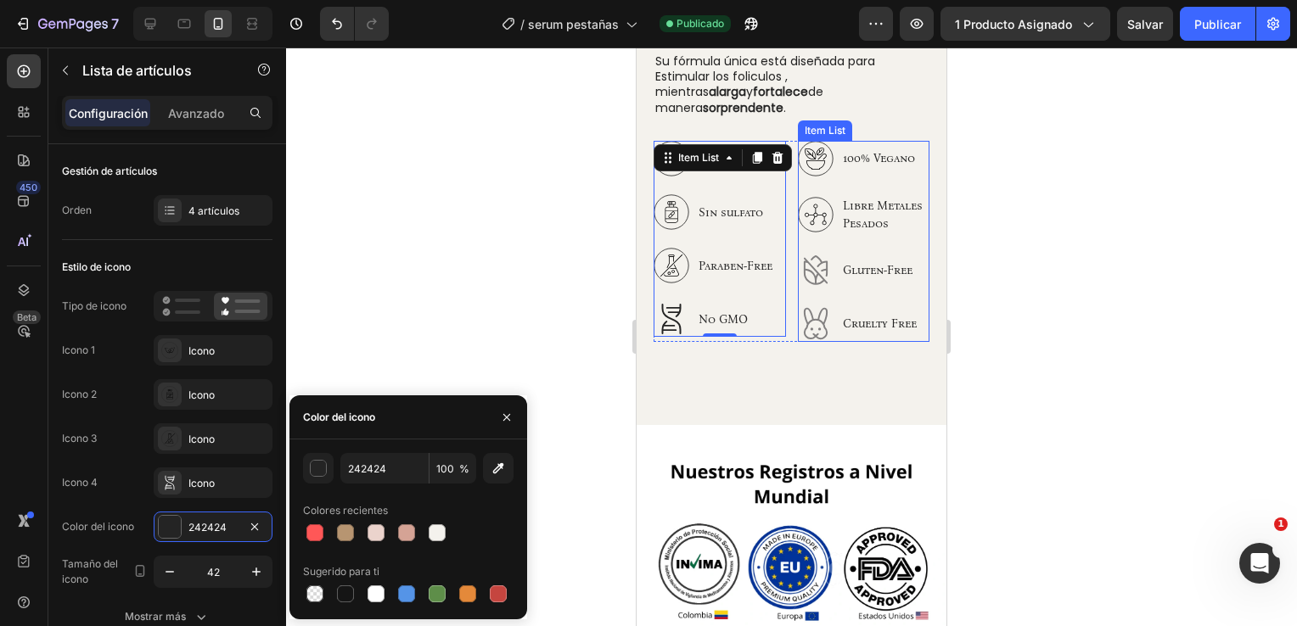
click at [811, 255] on icon at bounding box center [816, 271] width 36 height 36
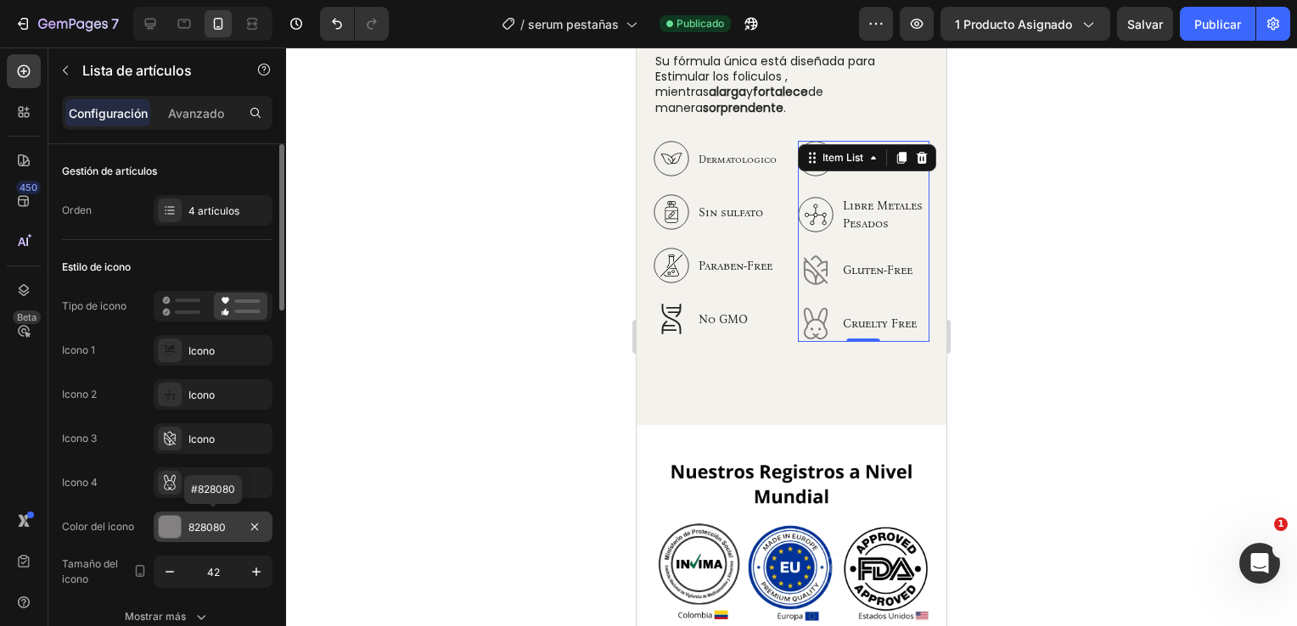
click at [222, 525] on div "828080" at bounding box center [212, 527] width 49 height 15
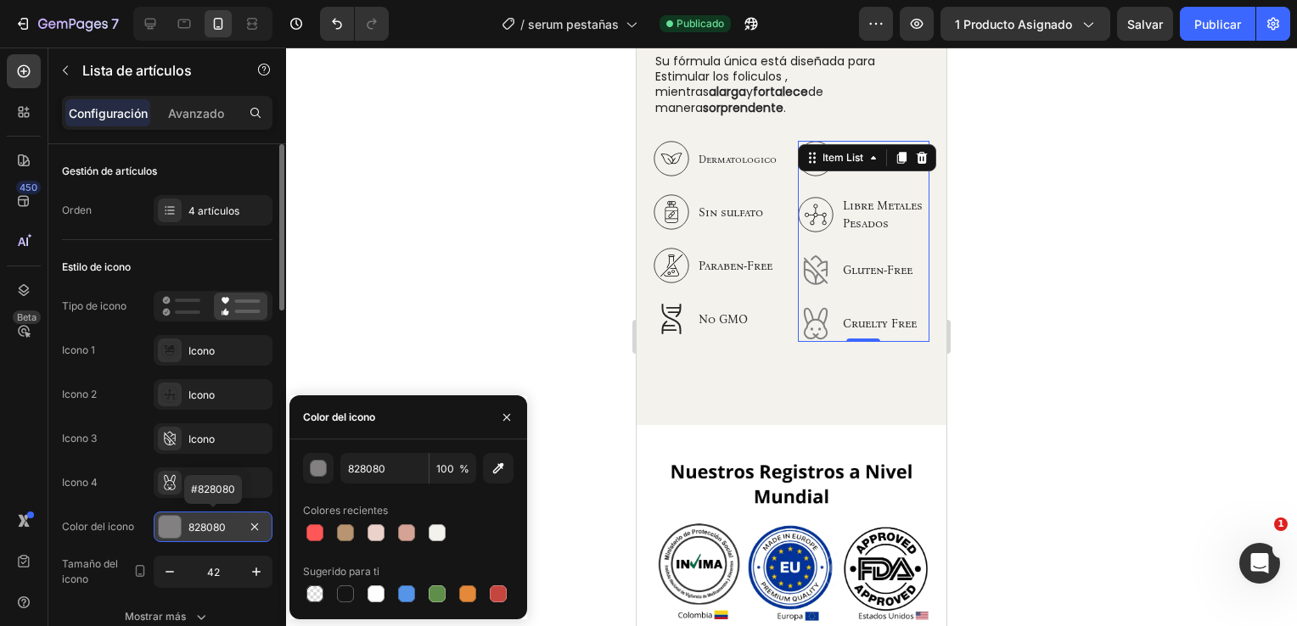
click at [222, 525] on div "828080" at bounding box center [212, 527] width 49 height 15
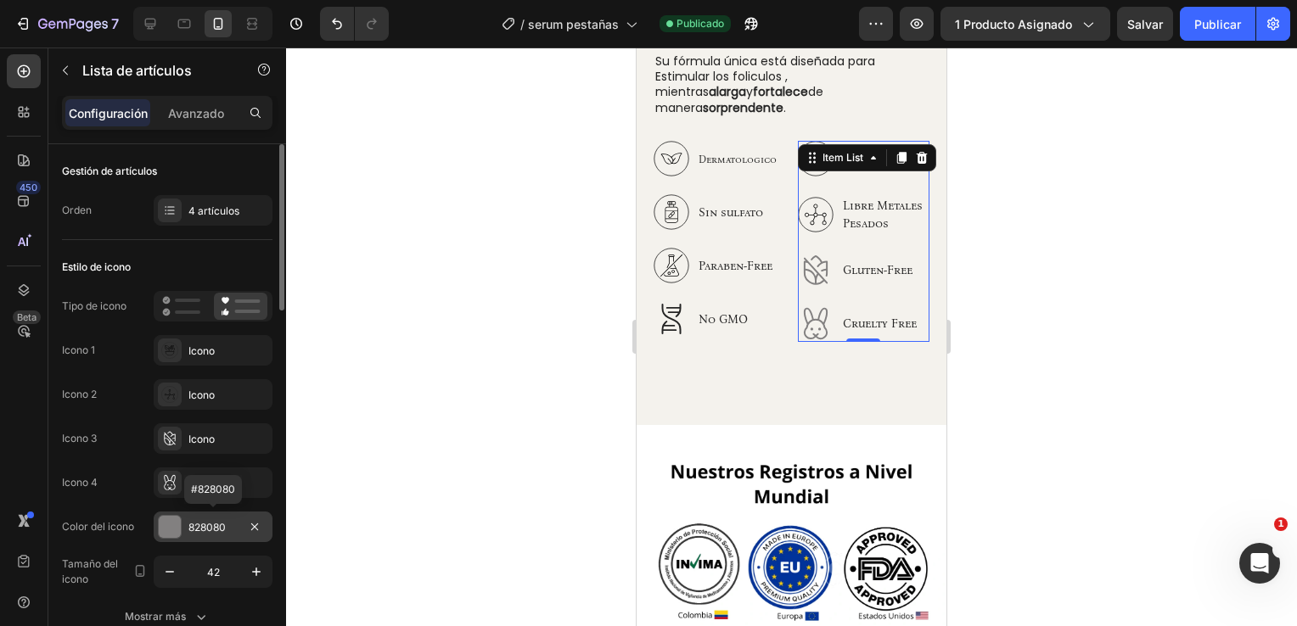
click at [222, 525] on div "828080" at bounding box center [212, 527] width 49 height 15
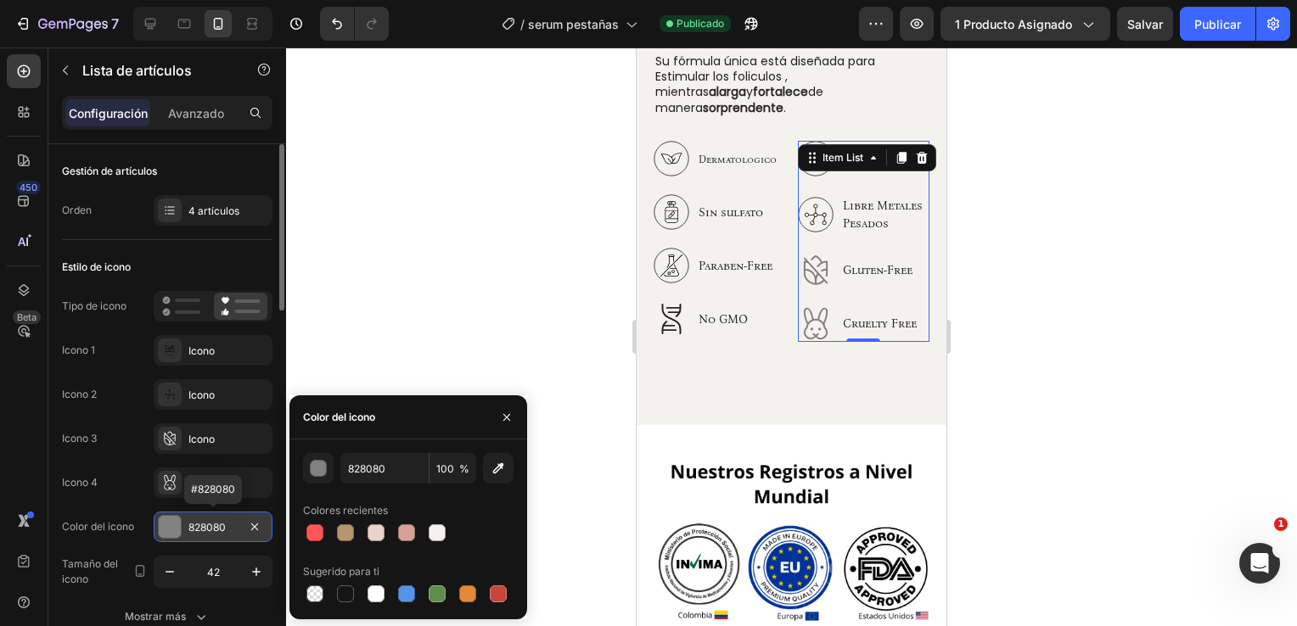
click at [222, 525] on div "828080" at bounding box center [212, 527] width 49 height 15
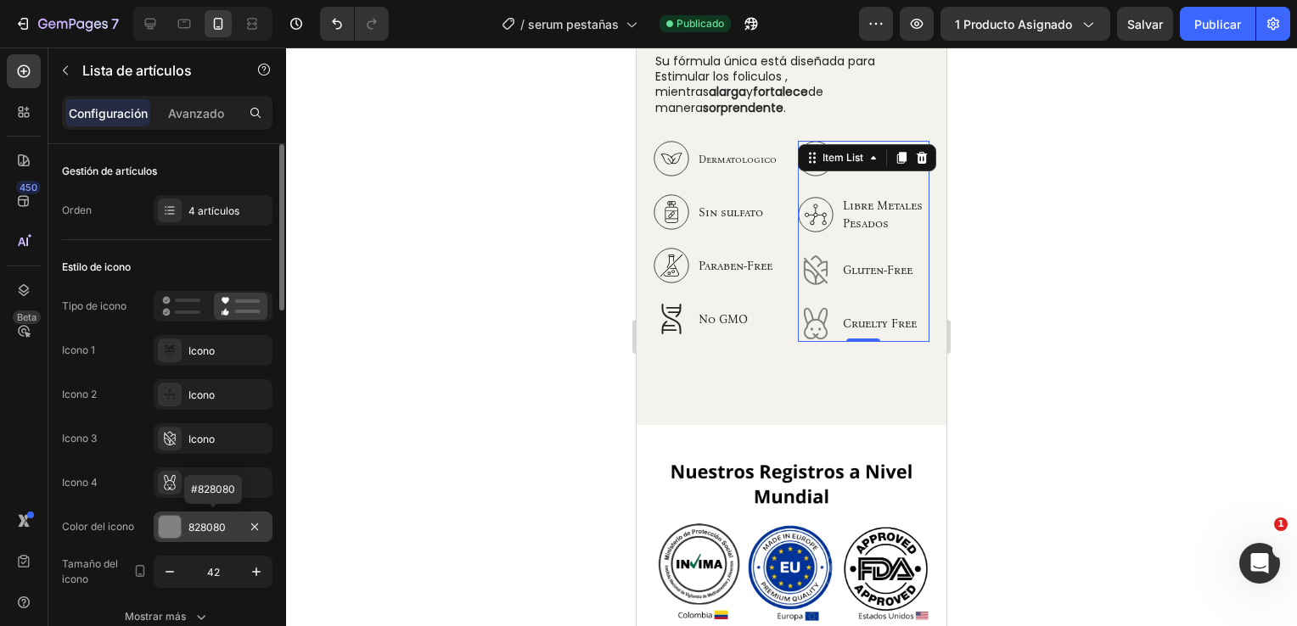
click at [222, 525] on div "828080" at bounding box center [212, 527] width 49 height 15
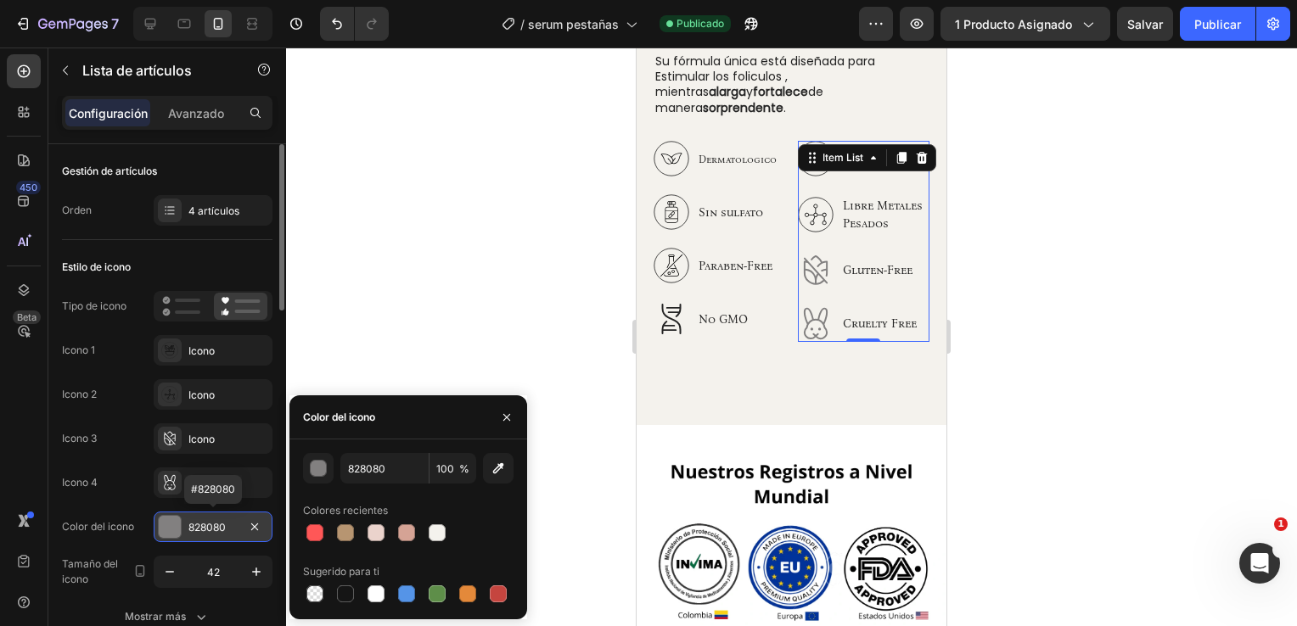
click at [222, 525] on div "828080" at bounding box center [212, 527] width 49 height 15
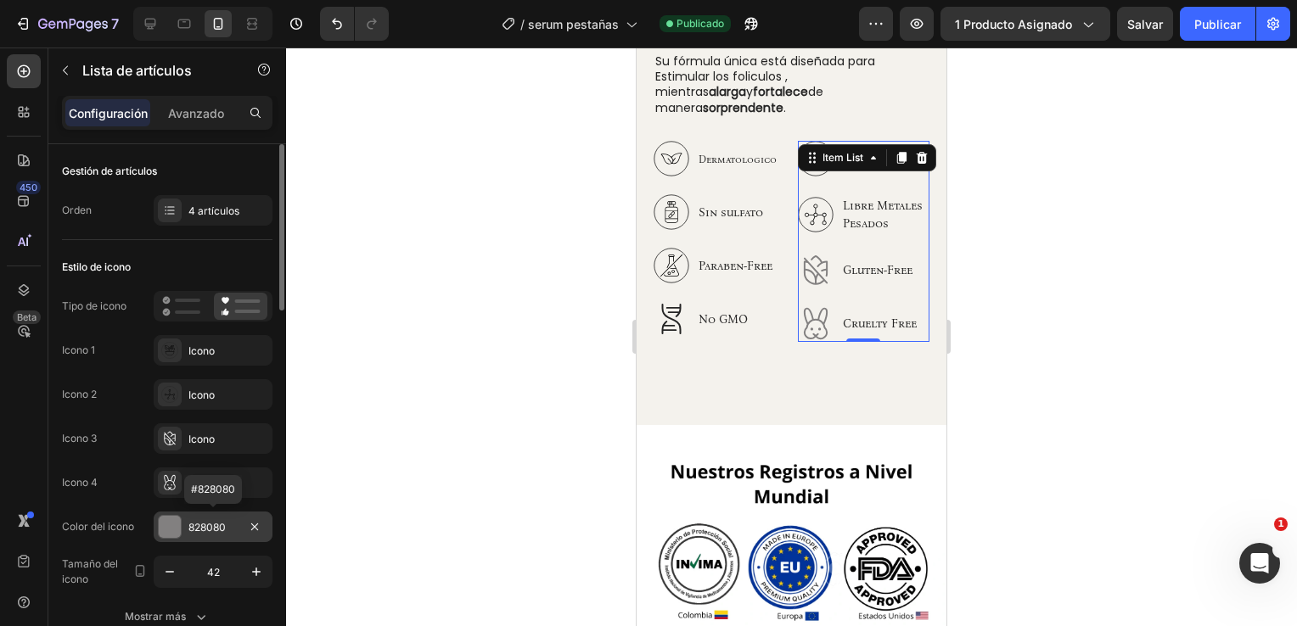
click at [222, 526] on div "828080" at bounding box center [212, 527] width 49 height 15
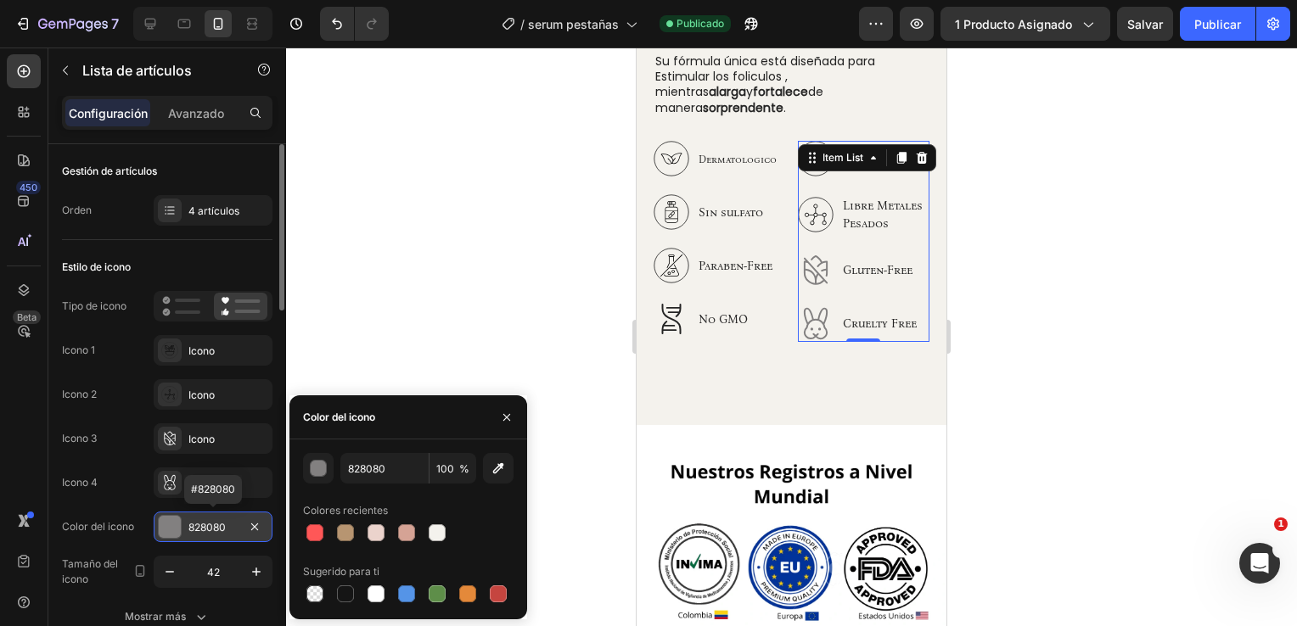
click at [222, 526] on div "828080" at bounding box center [212, 527] width 49 height 15
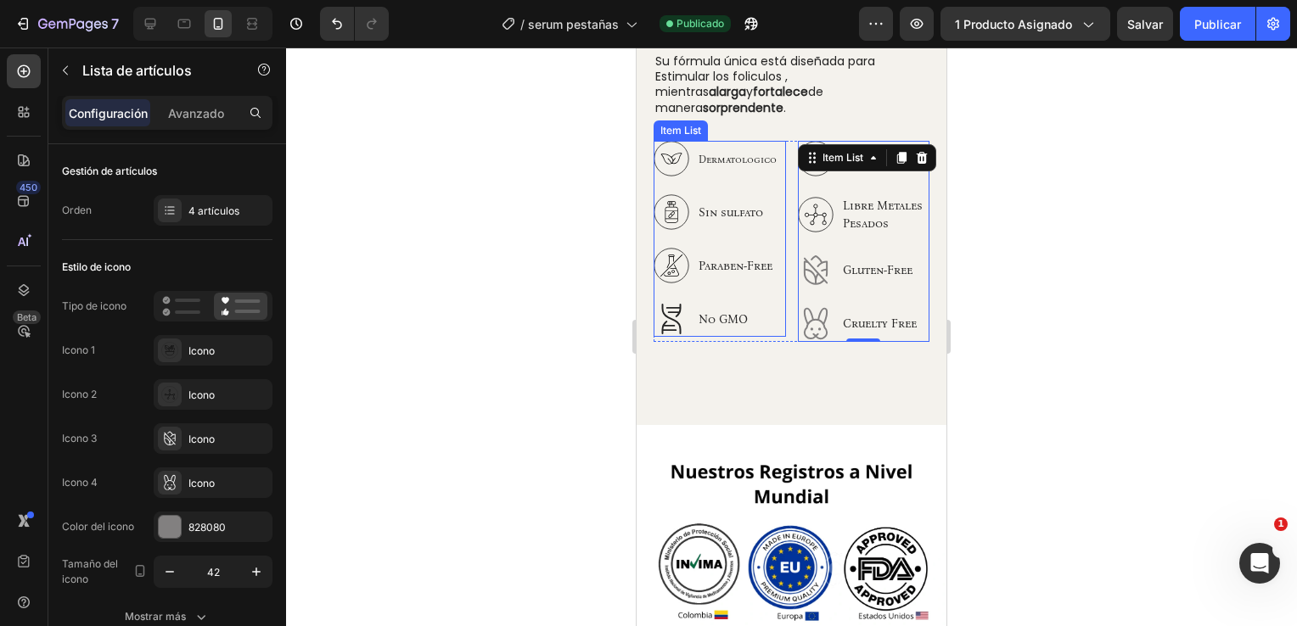
click at [712, 310] on p "No GMO" at bounding box center [737, 320] width 78 height 20
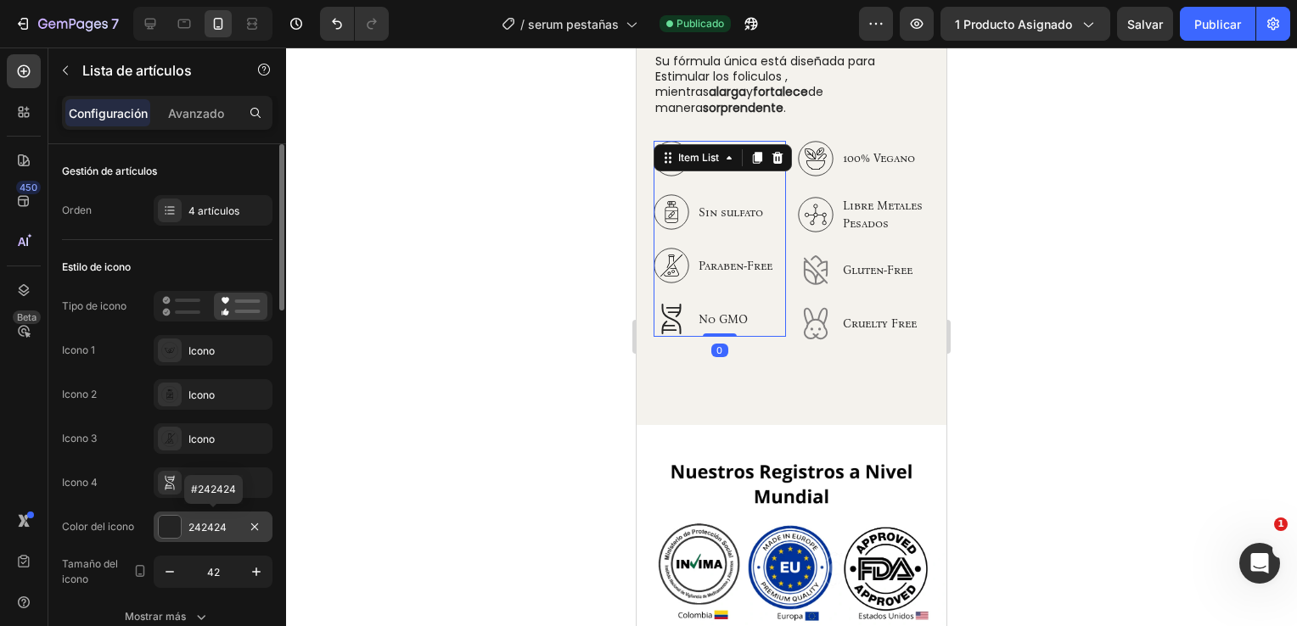
click at [238, 519] on div "242424" at bounding box center [213, 527] width 119 height 31
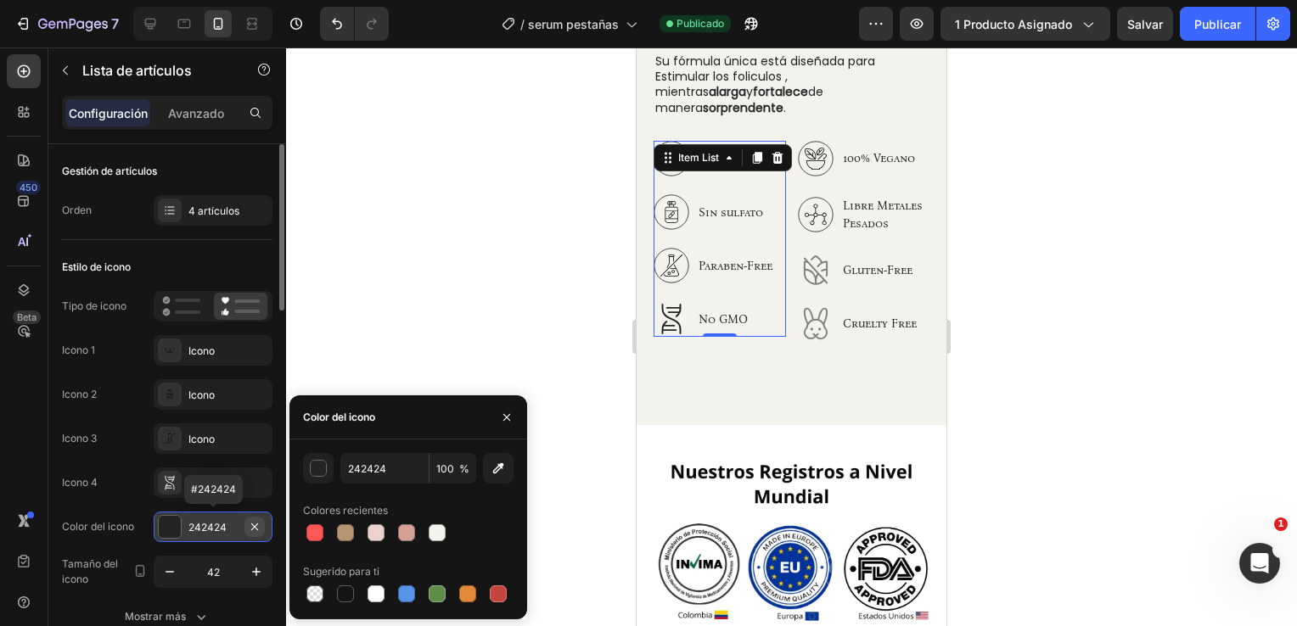
click at [261, 520] on icon "button" at bounding box center [255, 527] width 14 height 14
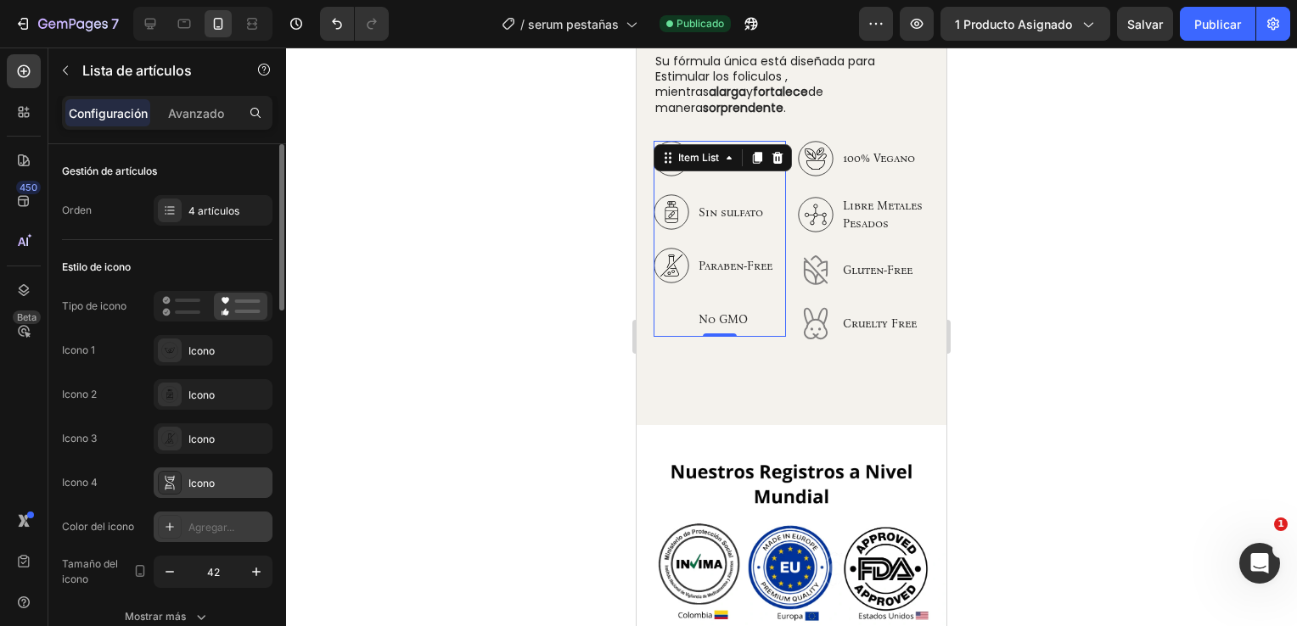
click at [228, 488] on div "Icono" at bounding box center [228, 483] width 80 height 15
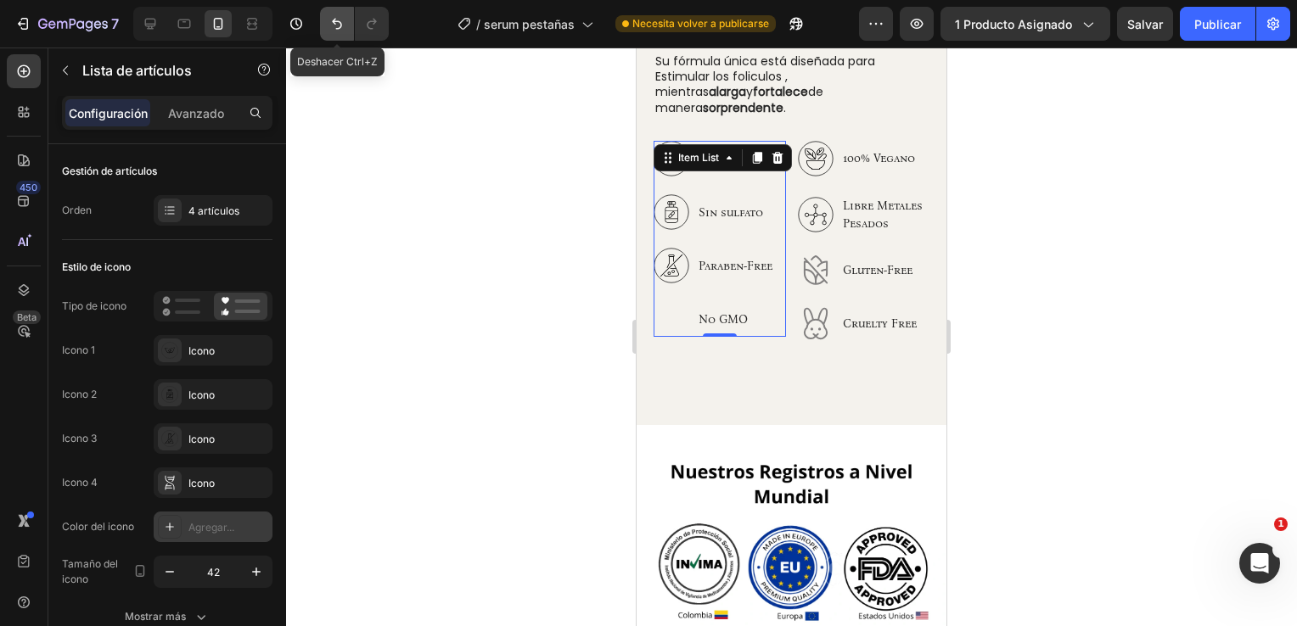
click at [329, 26] on icon "Deshacer/Rehacer" at bounding box center [336, 23] width 17 height 17
click at [463, 360] on div at bounding box center [791, 337] width 1011 height 579
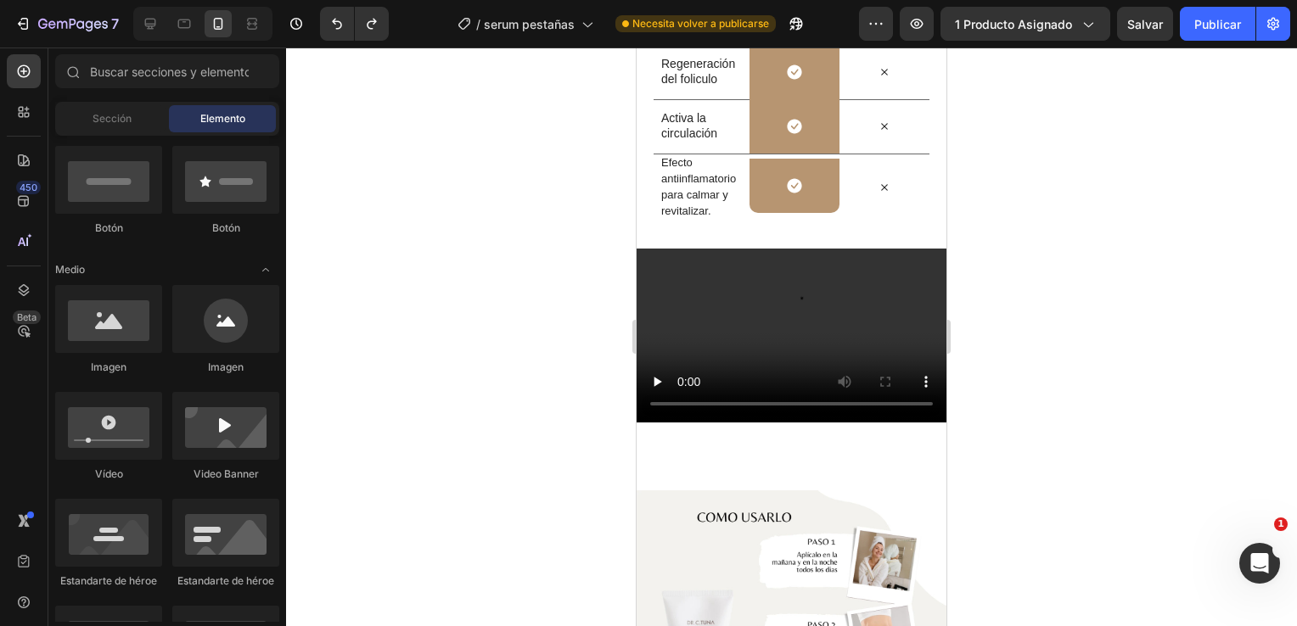
scroll to position [4742, 0]
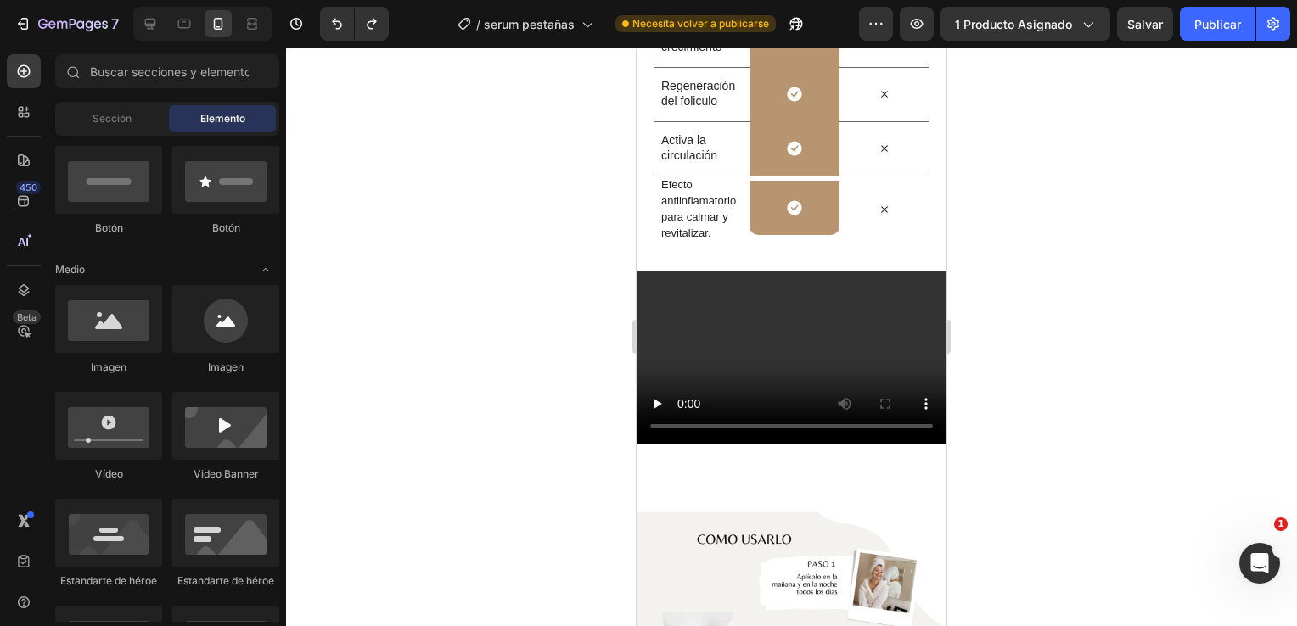
drag, startPoint x: 940, startPoint y: 298, endPoint x: 1600, endPoint y: 436, distance: 673.8
click at [160, 31] on div at bounding box center [150, 23] width 27 height 27
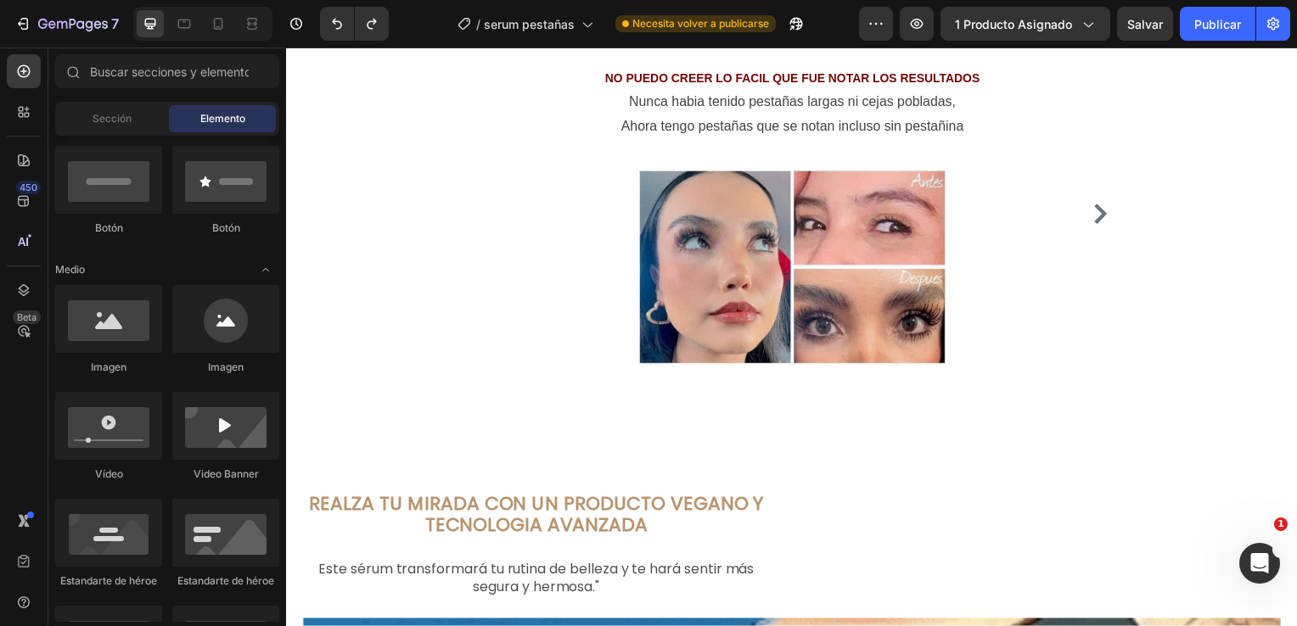
scroll to position [1393, 0]
